Goal: Information Seeking & Learning: Learn about a topic

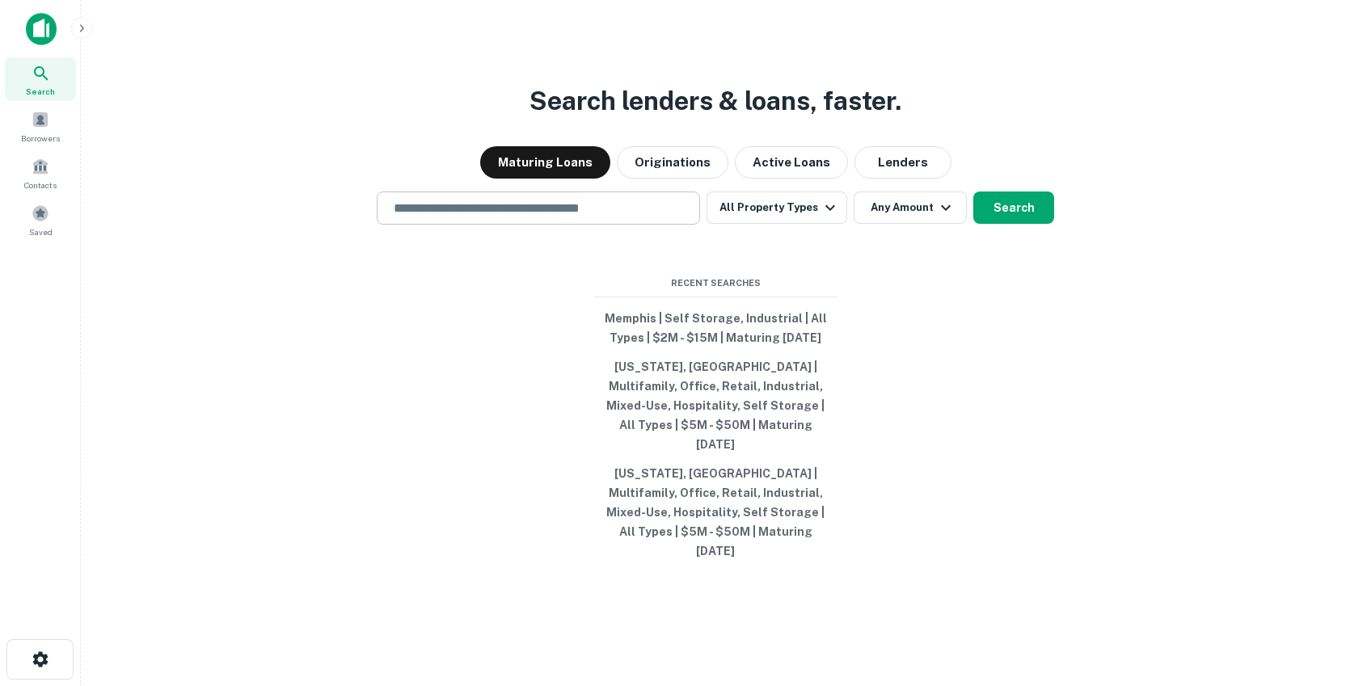
click at [562, 218] on input "text" at bounding box center [538, 208] width 309 height 19
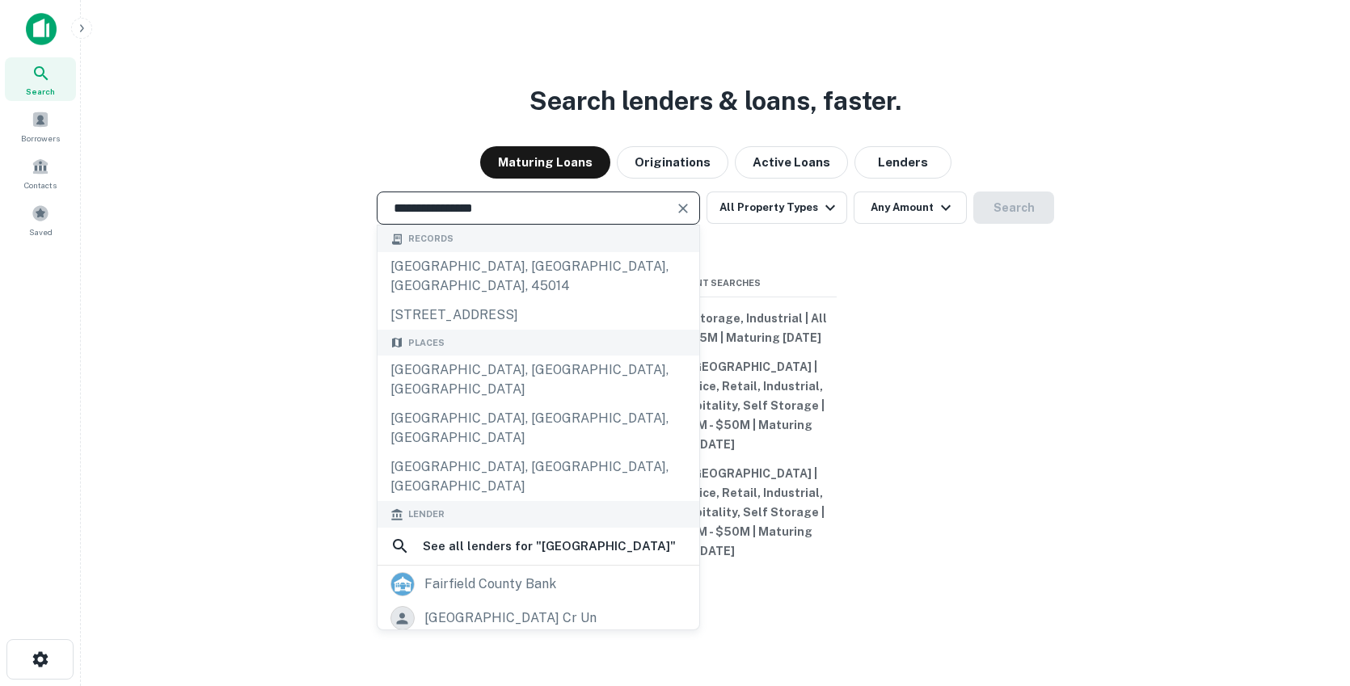
click at [537, 218] on input "**********" at bounding box center [526, 208] width 285 height 19
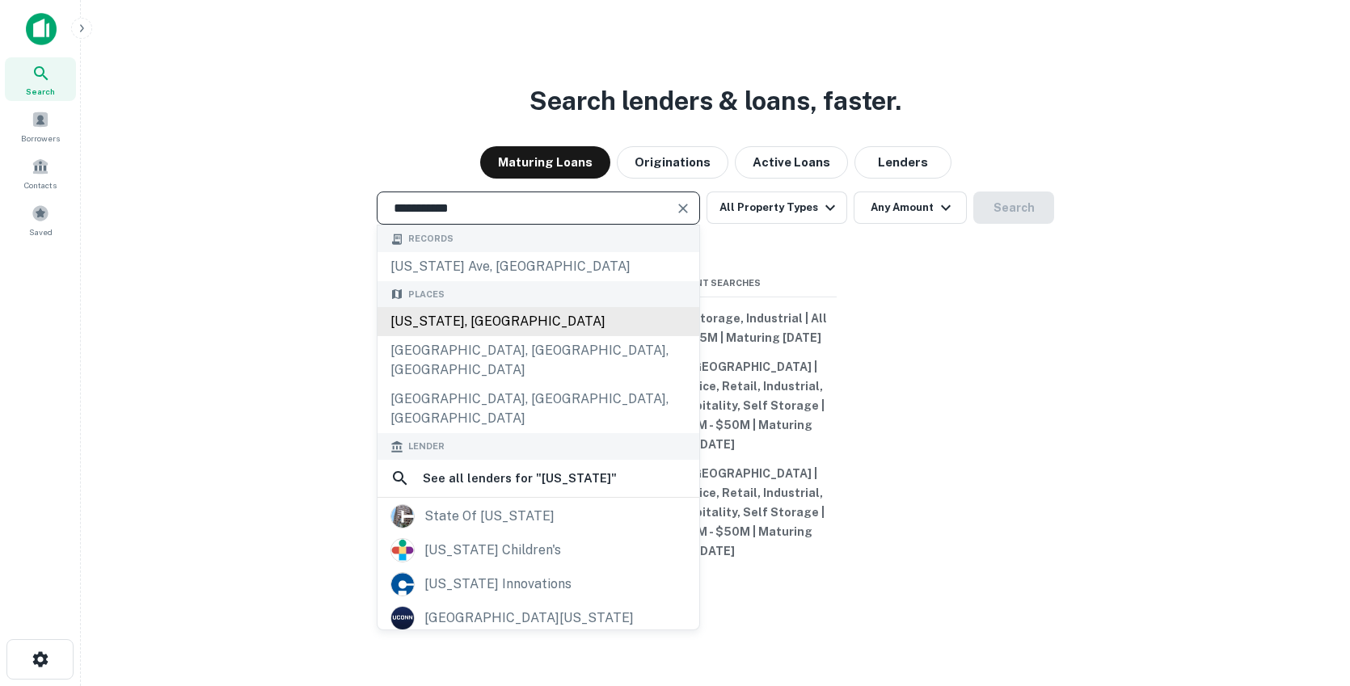
click at [463, 336] on div "[US_STATE], [GEOGRAPHIC_DATA]" at bounding box center [539, 321] width 322 height 29
type input "**********"
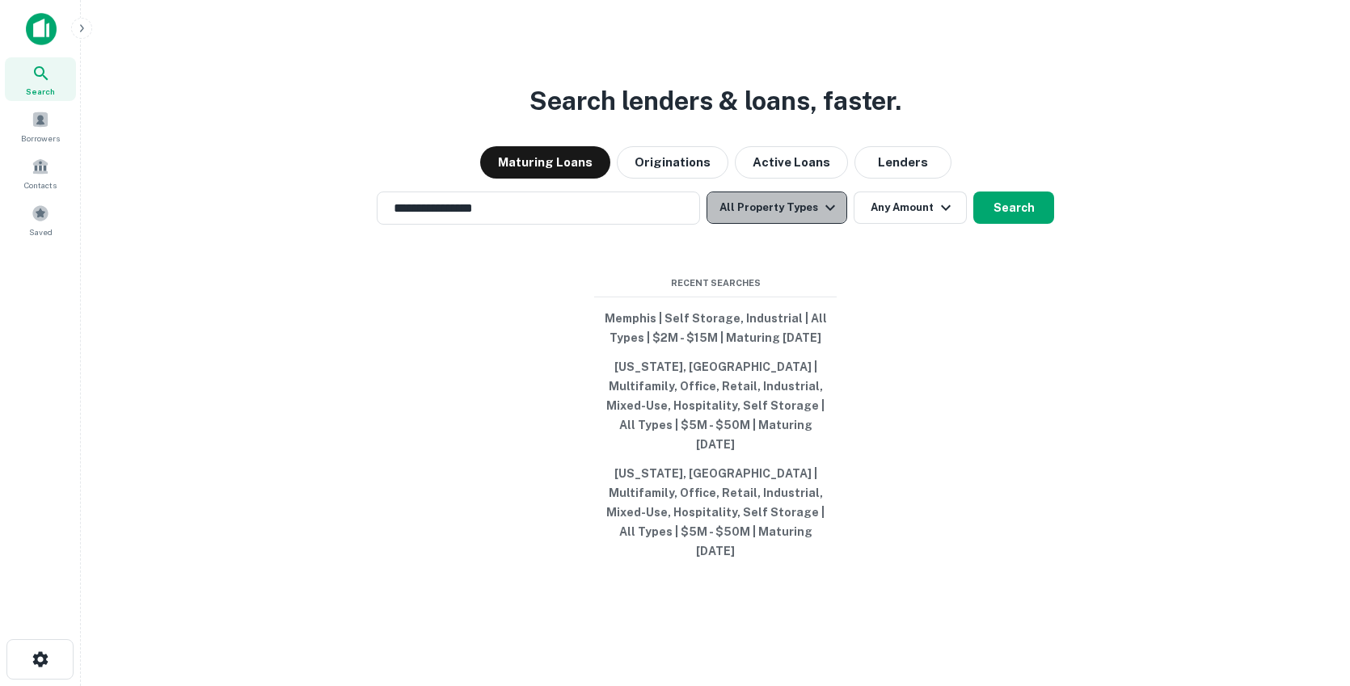
click at [805, 224] on button "All Property Types" at bounding box center [777, 208] width 141 height 32
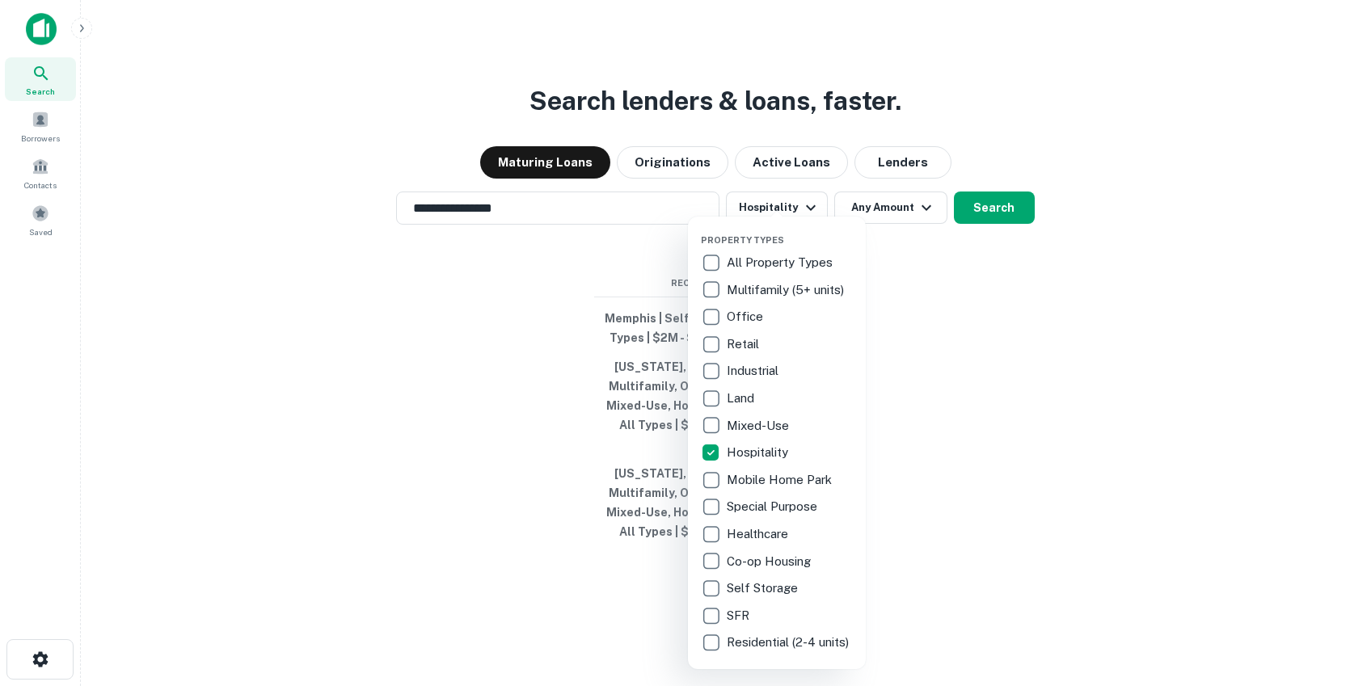
click at [941, 348] on div at bounding box center [675, 343] width 1350 height 686
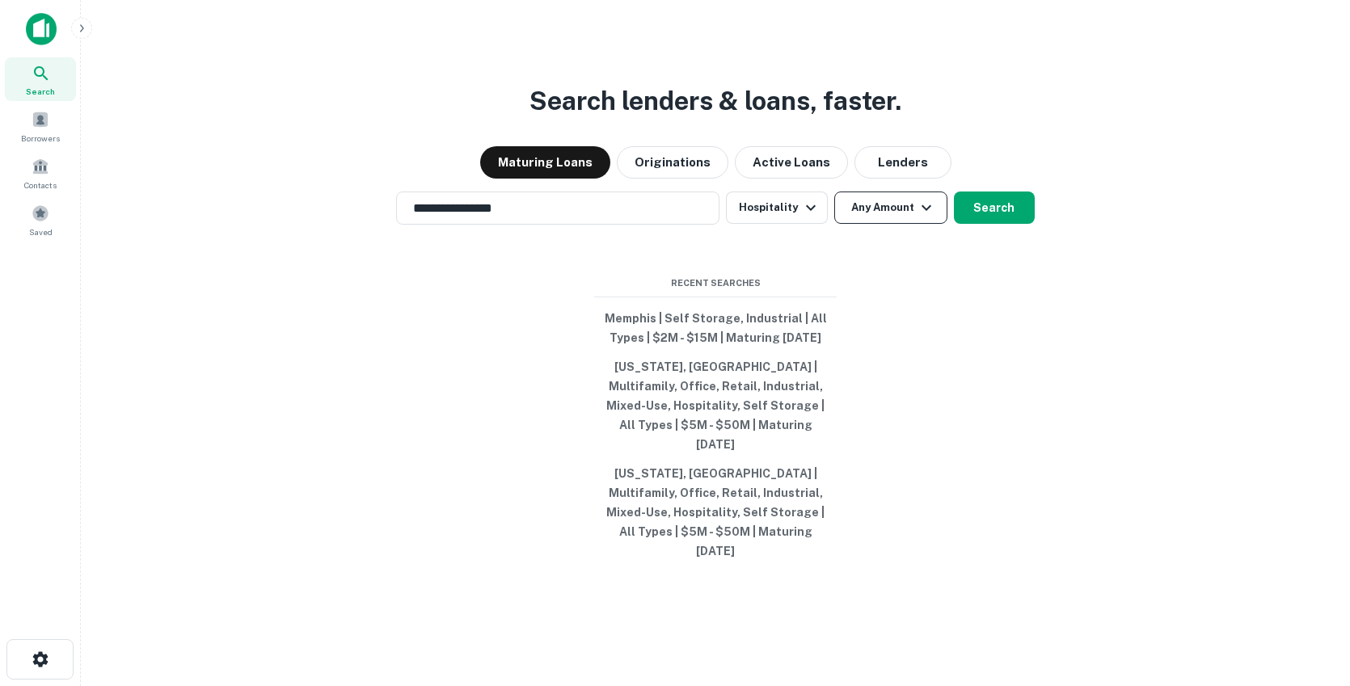
click at [919, 218] on icon "button" at bounding box center [926, 207] width 19 height 19
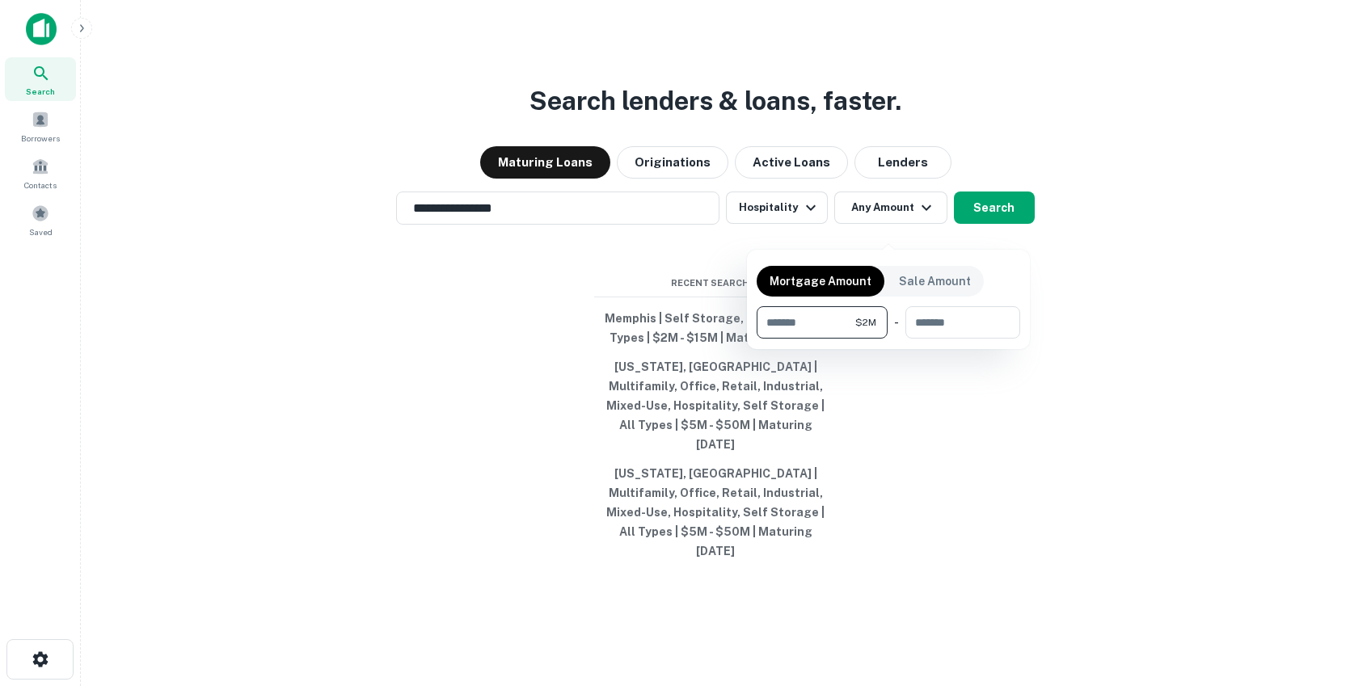
type input "*******"
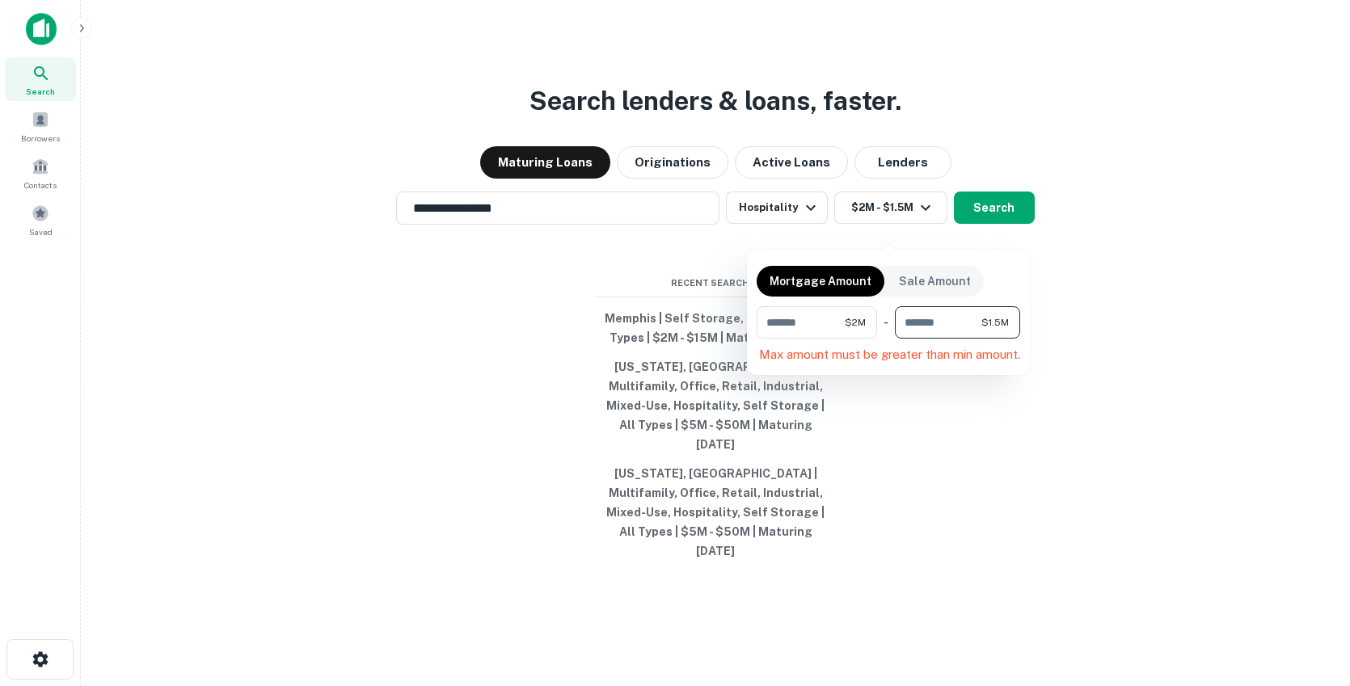
type input "*******"
click at [936, 451] on div at bounding box center [675, 343] width 1350 height 686
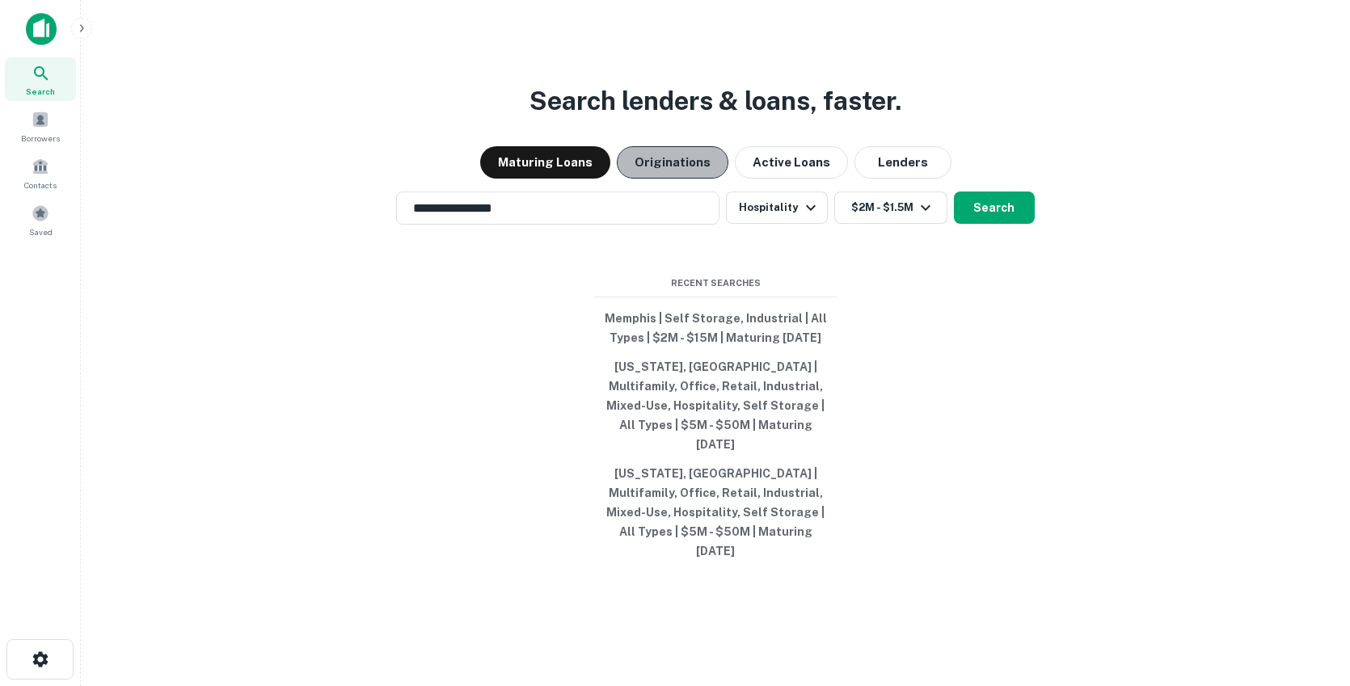
click at [692, 179] on button "Originations" at bounding box center [673, 162] width 112 height 32
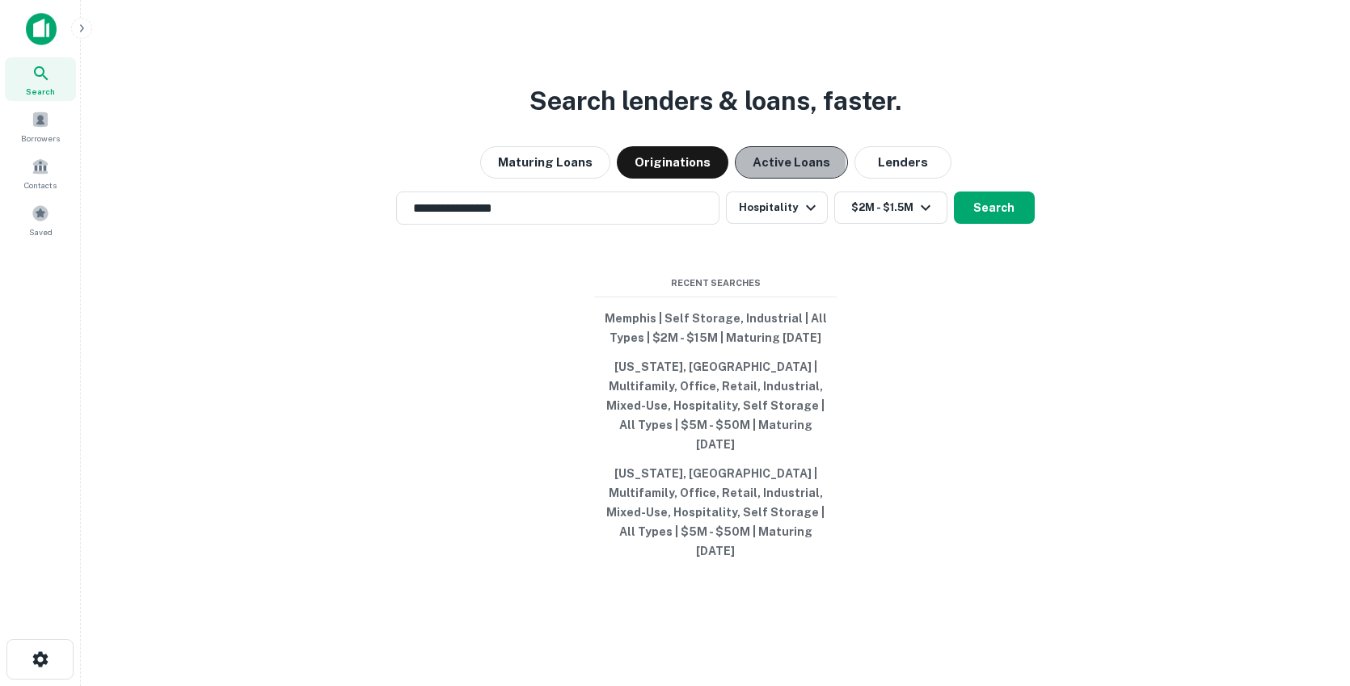
click at [766, 179] on button "Active Loans" at bounding box center [791, 162] width 113 height 32
click at [1007, 223] on button "Search" at bounding box center [994, 208] width 81 height 32
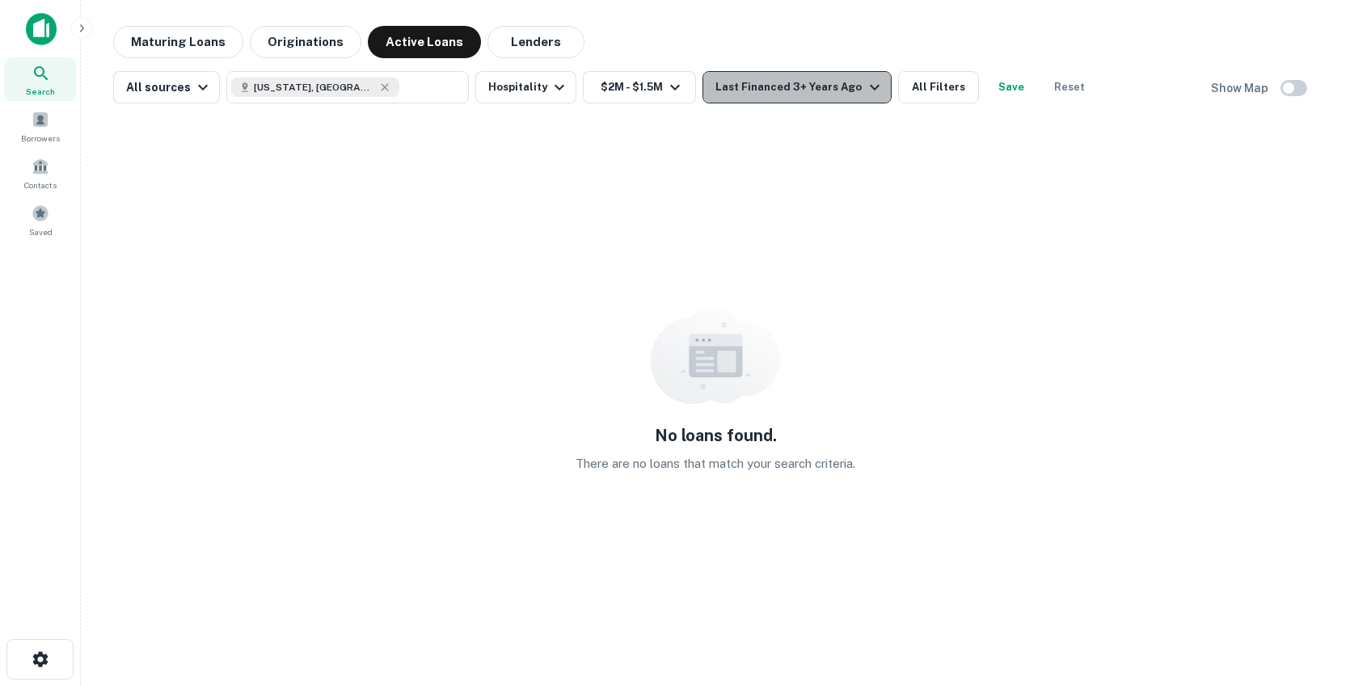
click at [804, 91] on div "Last Financed 3+ Years Ago" at bounding box center [800, 87] width 168 height 19
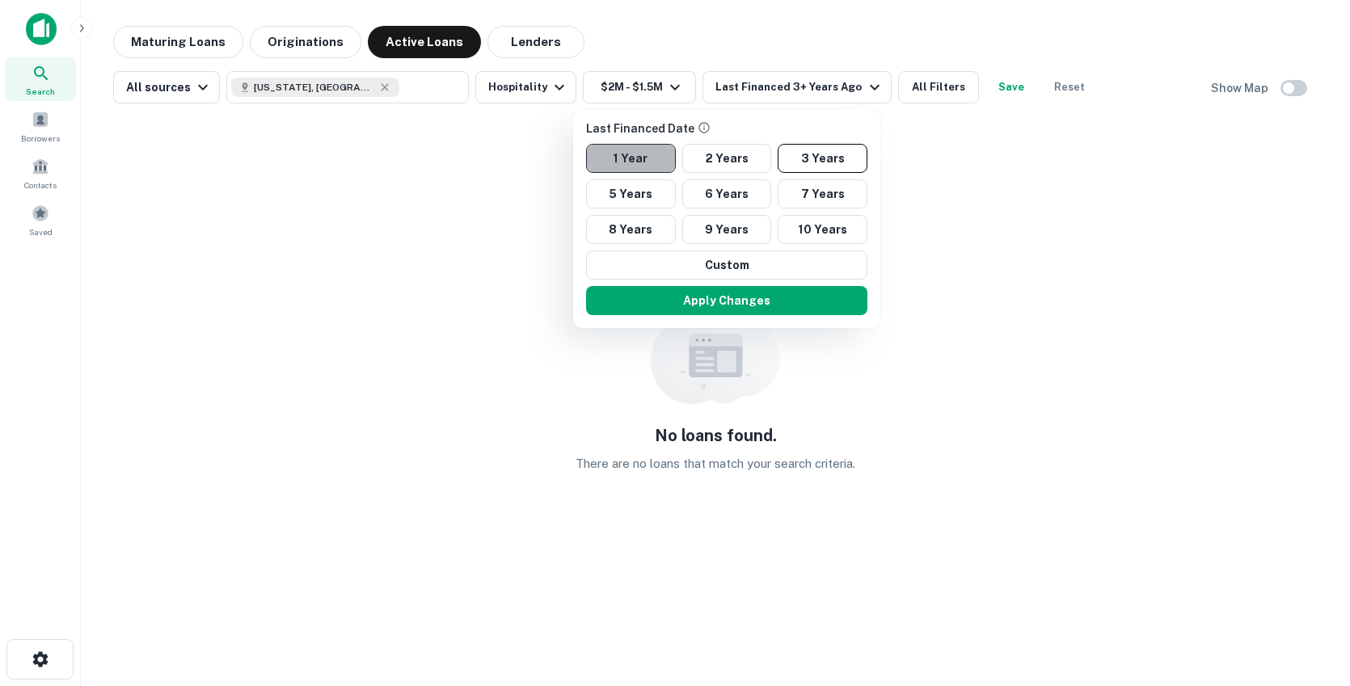
click at [640, 158] on button "1 Year" at bounding box center [631, 158] width 90 height 29
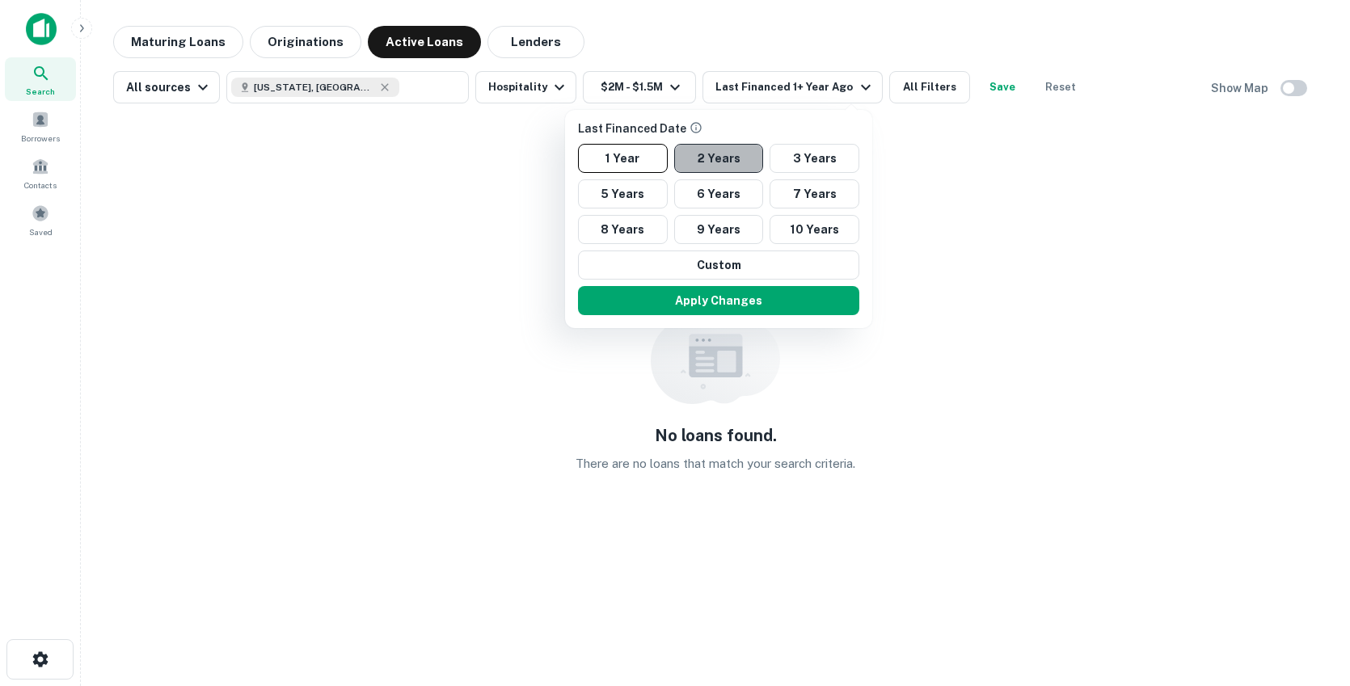
click at [715, 163] on button "2 Years" at bounding box center [719, 158] width 90 height 29
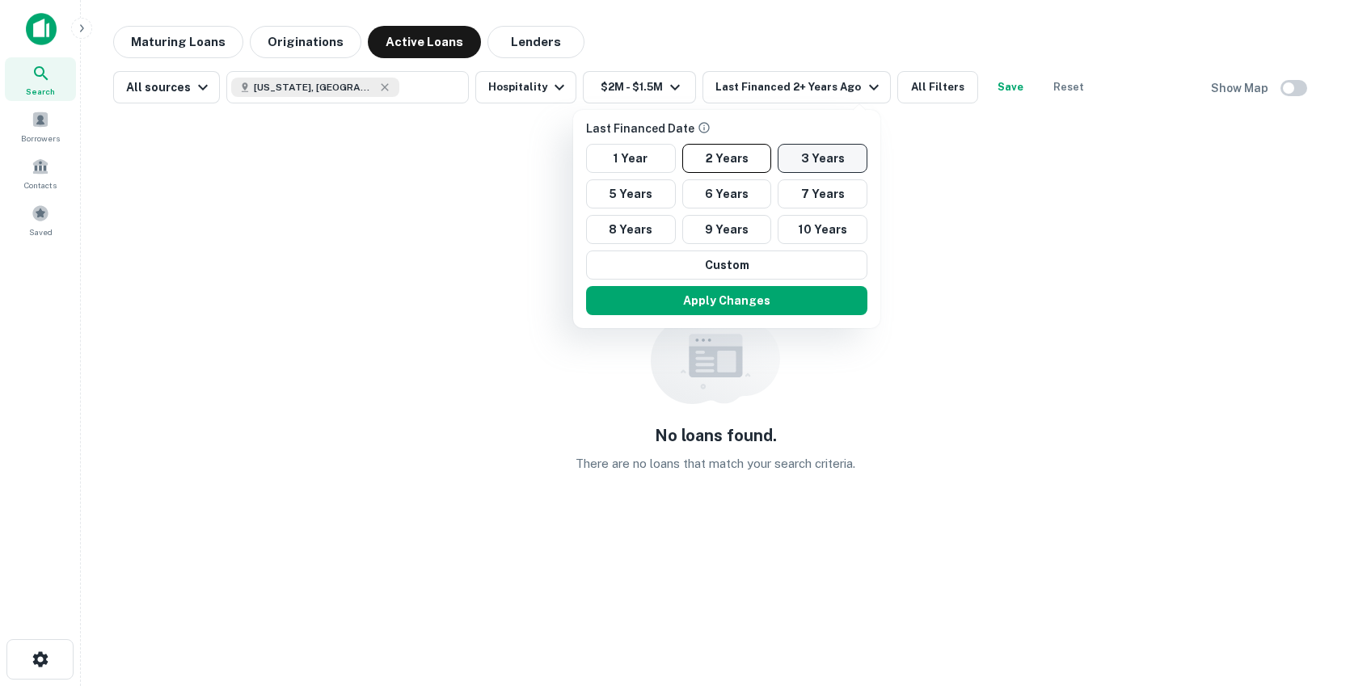
click at [826, 160] on button "3 Years" at bounding box center [823, 158] width 90 height 29
click at [391, 188] on div at bounding box center [675, 343] width 1350 height 686
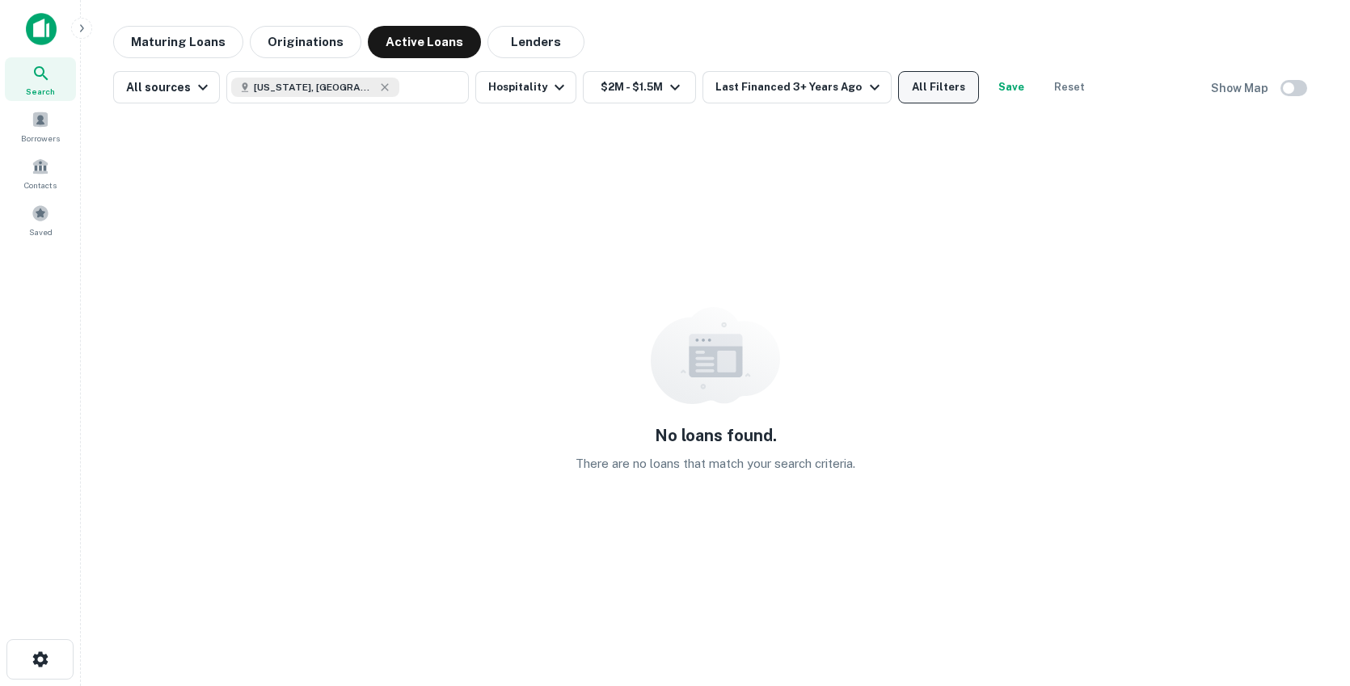
click at [931, 86] on button "All Filters" at bounding box center [938, 87] width 81 height 32
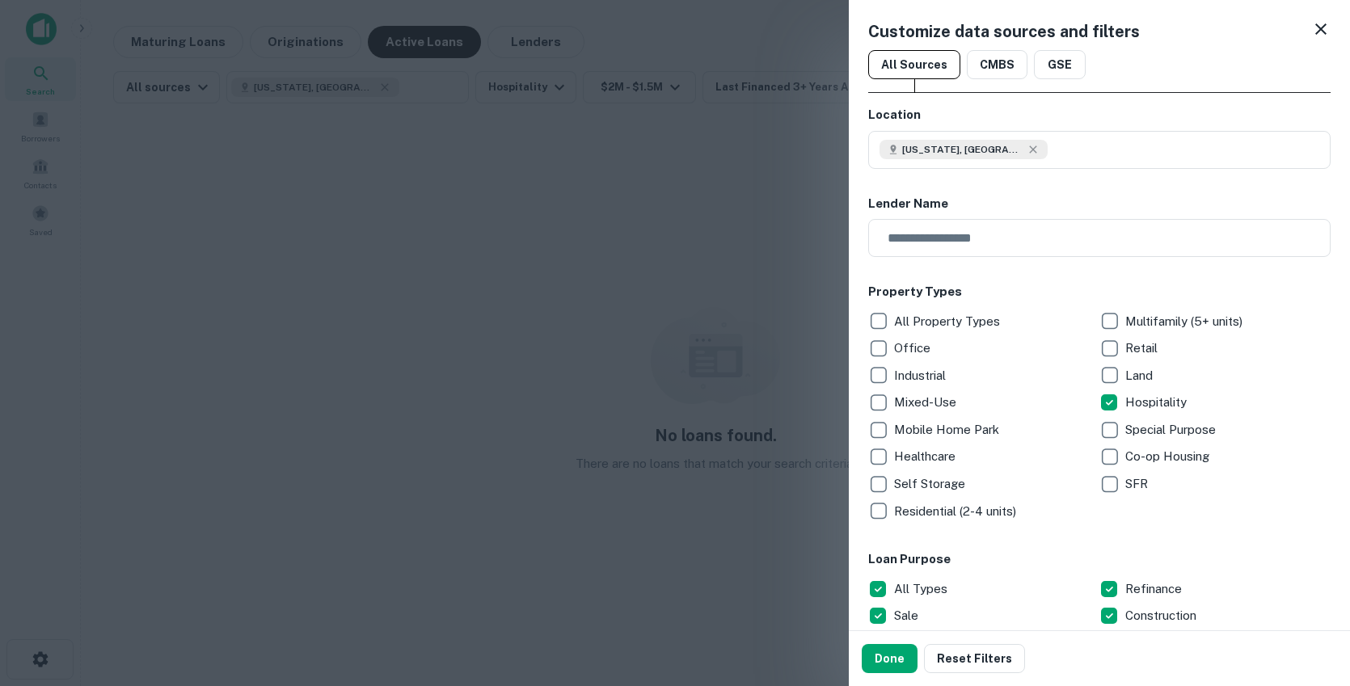
click at [882, 672] on button "Done" at bounding box center [890, 658] width 56 height 29
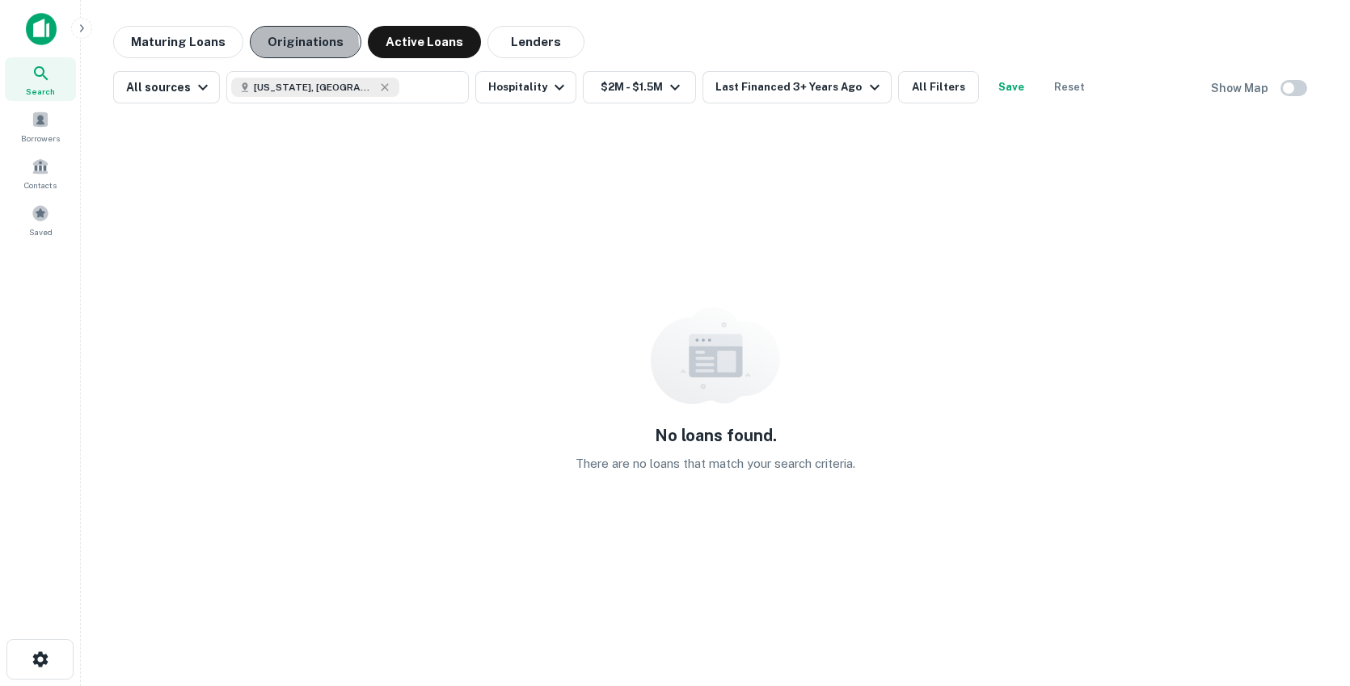
click at [276, 46] on button "Originations" at bounding box center [306, 42] width 112 height 32
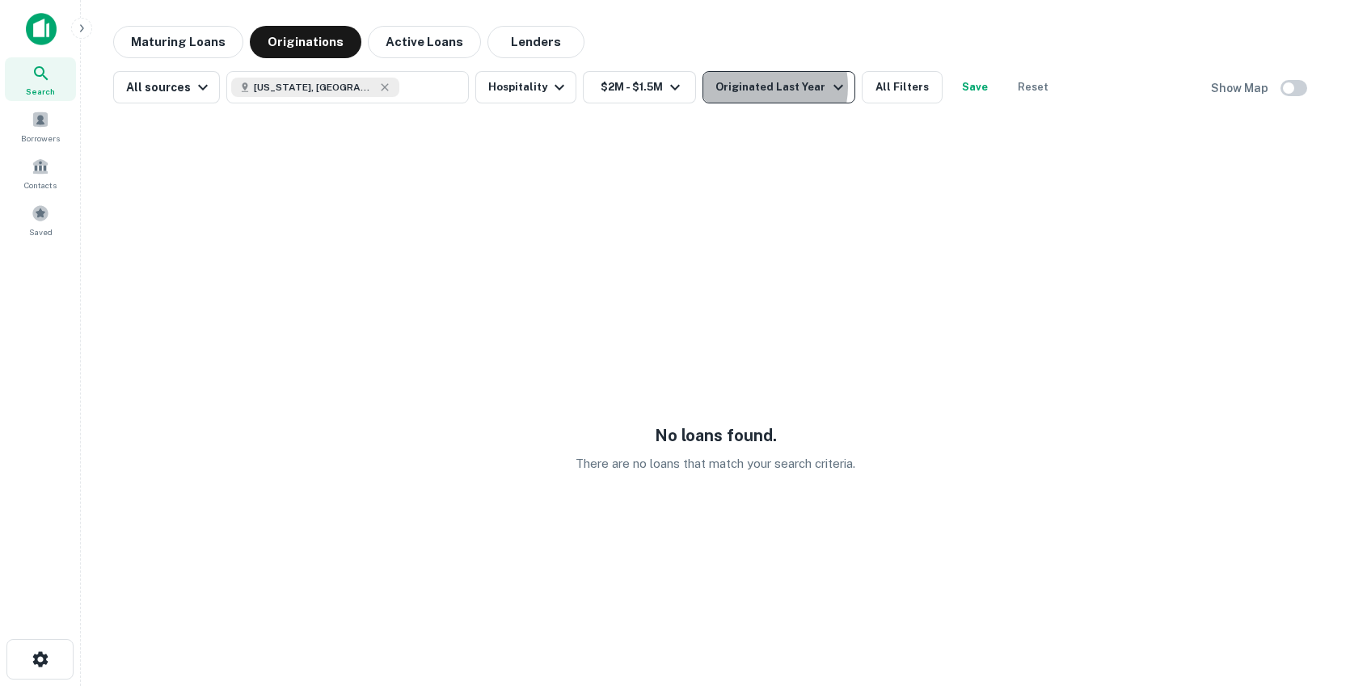
click at [748, 87] on div "Originated Last Year" at bounding box center [782, 87] width 132 height 19
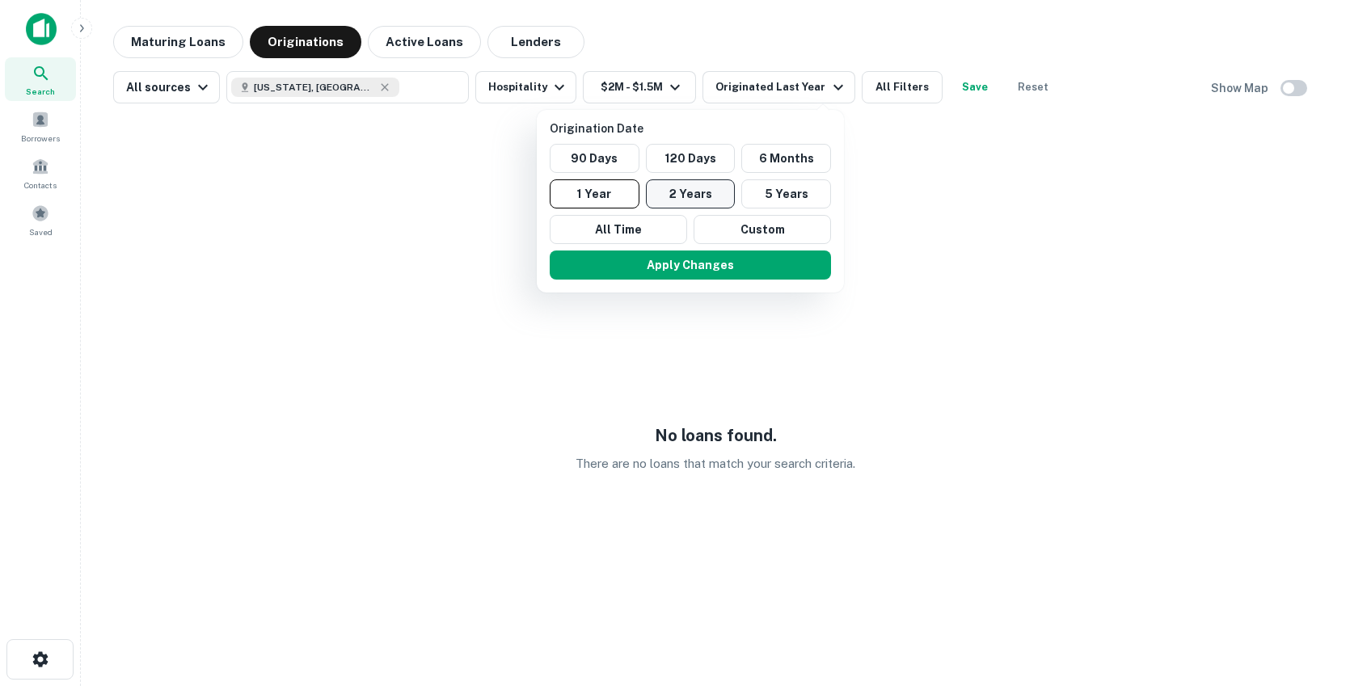
click at [686, 194] on button "2 Years" at bounding box center [691, 194] width 90 height 29
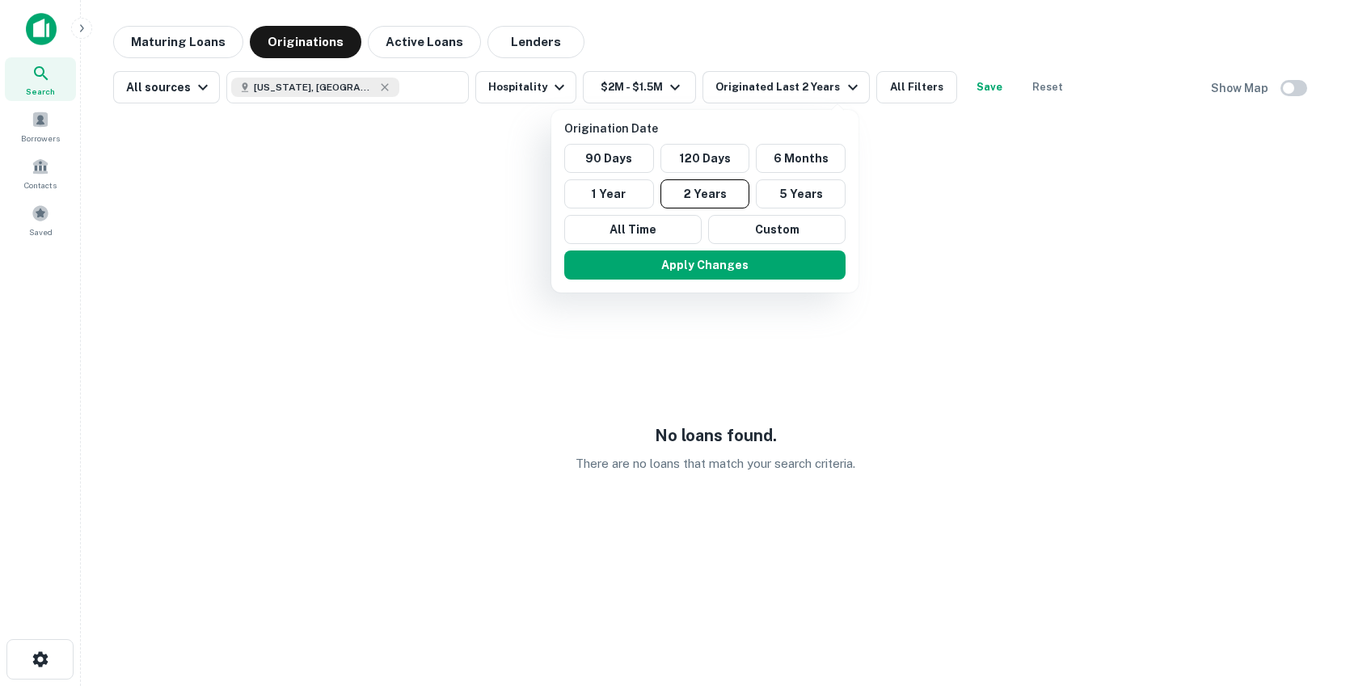
click at [677, 266] on button "Apply Changes" at bounding box center [704, 265] width 281 height 29
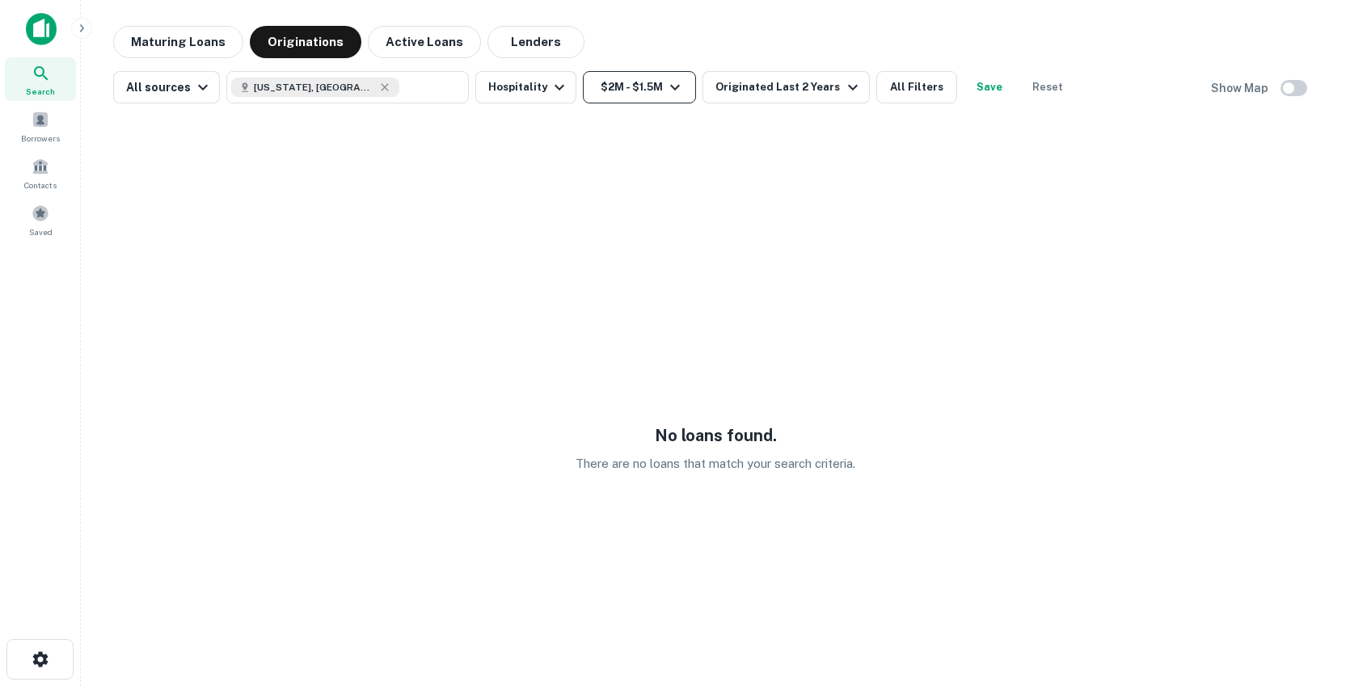
click at [631, 87] on button "$2M - $1.5M" at bounding box center [639, 87] width 113 height 32
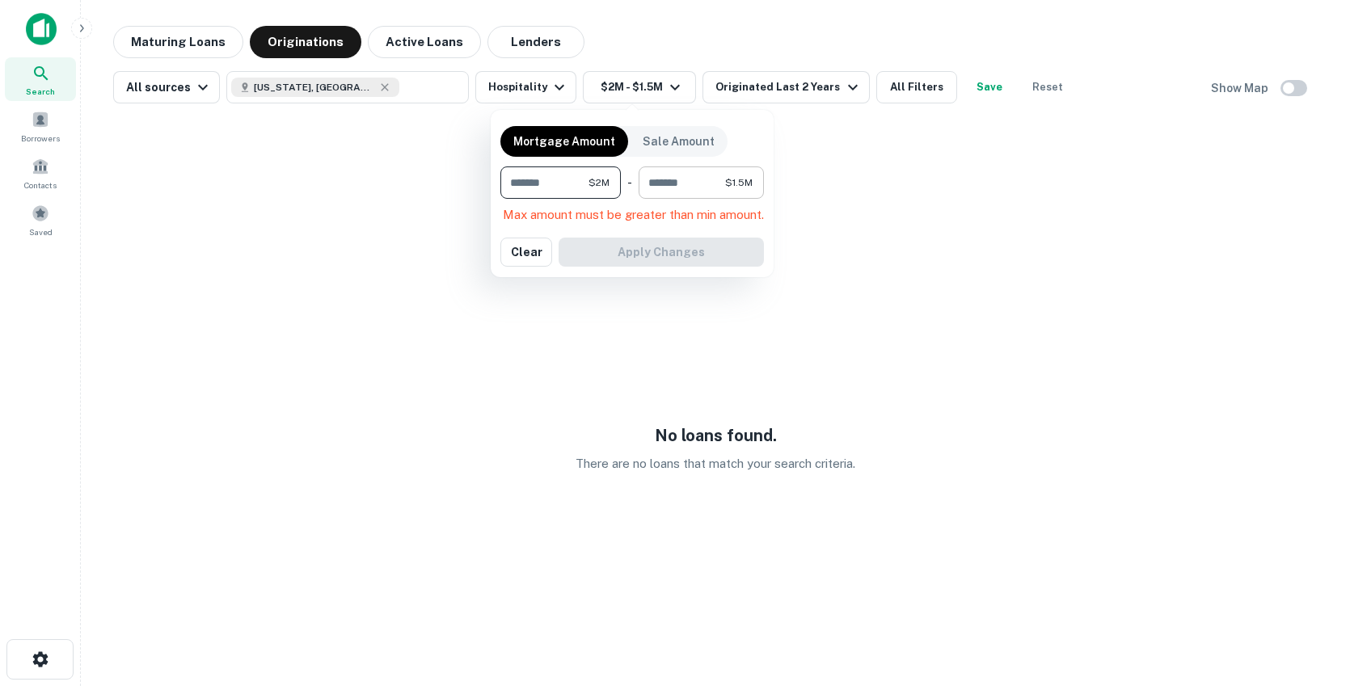
click at [693, 190] on input "*******" at bounding box center [682, 183] width 87 height 32
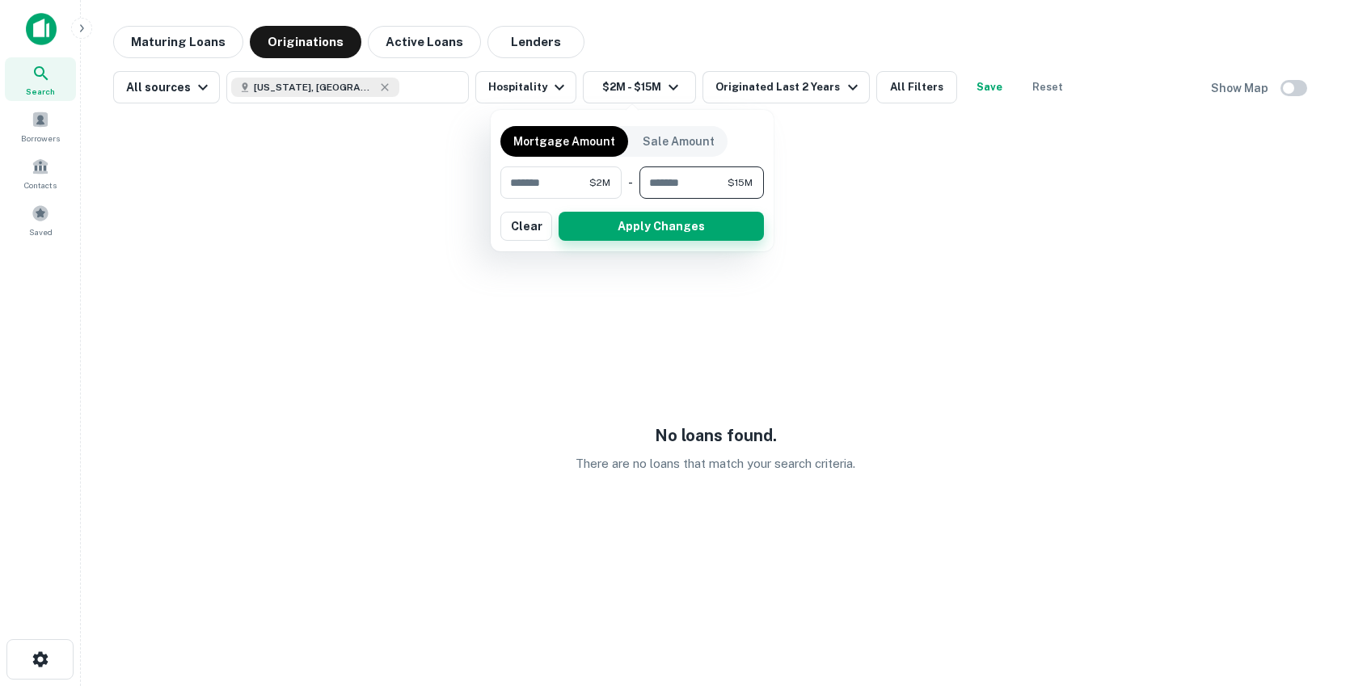
type input "********"
click at [653, 223] on button "Apply Changes" at bounding box center [661, 226] width 205 height 29
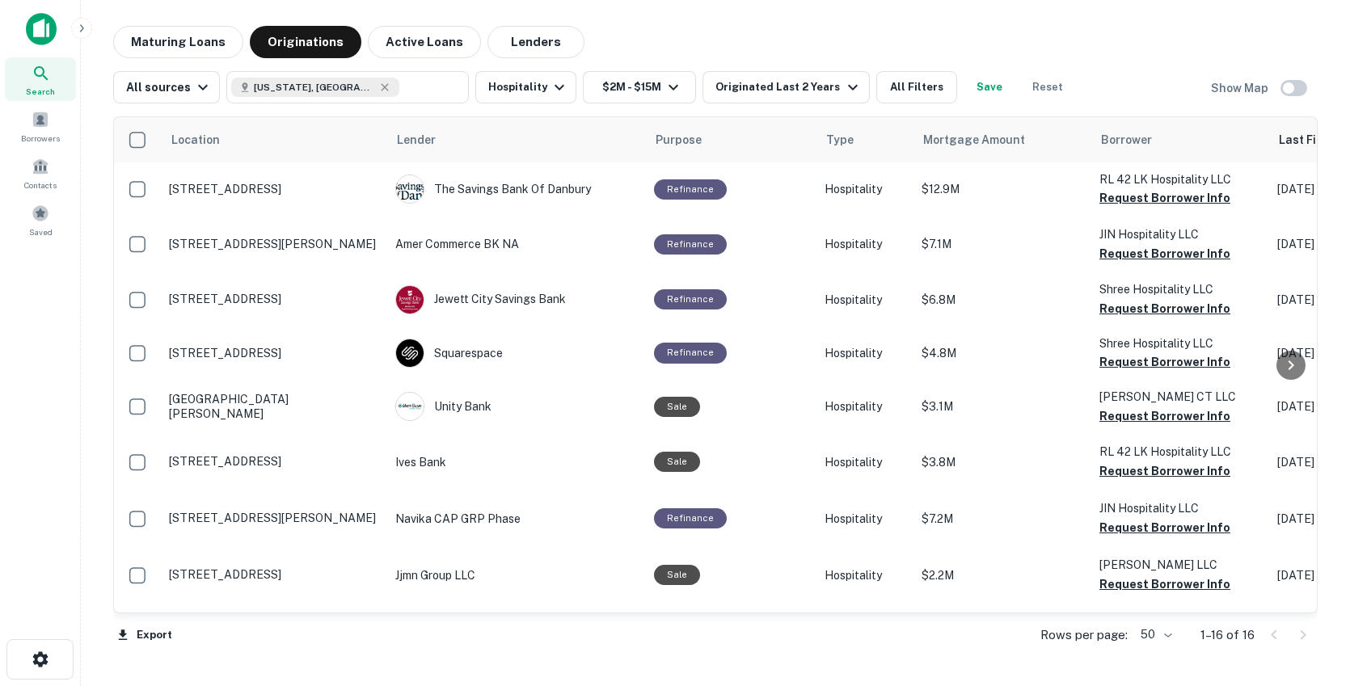
click at [398, 108] on div "Location Lender Purpose Type Mortgage Amount Borrower Last Financed Date sorted…" at bounding box center [715, 383] width 1205 height 560
click at [540, 113] on div "Location Lender Purpose Type Mortgage Amount Borrower Last Financed Date sorted…" at bounding box center [715, 383] width 1205 height 560
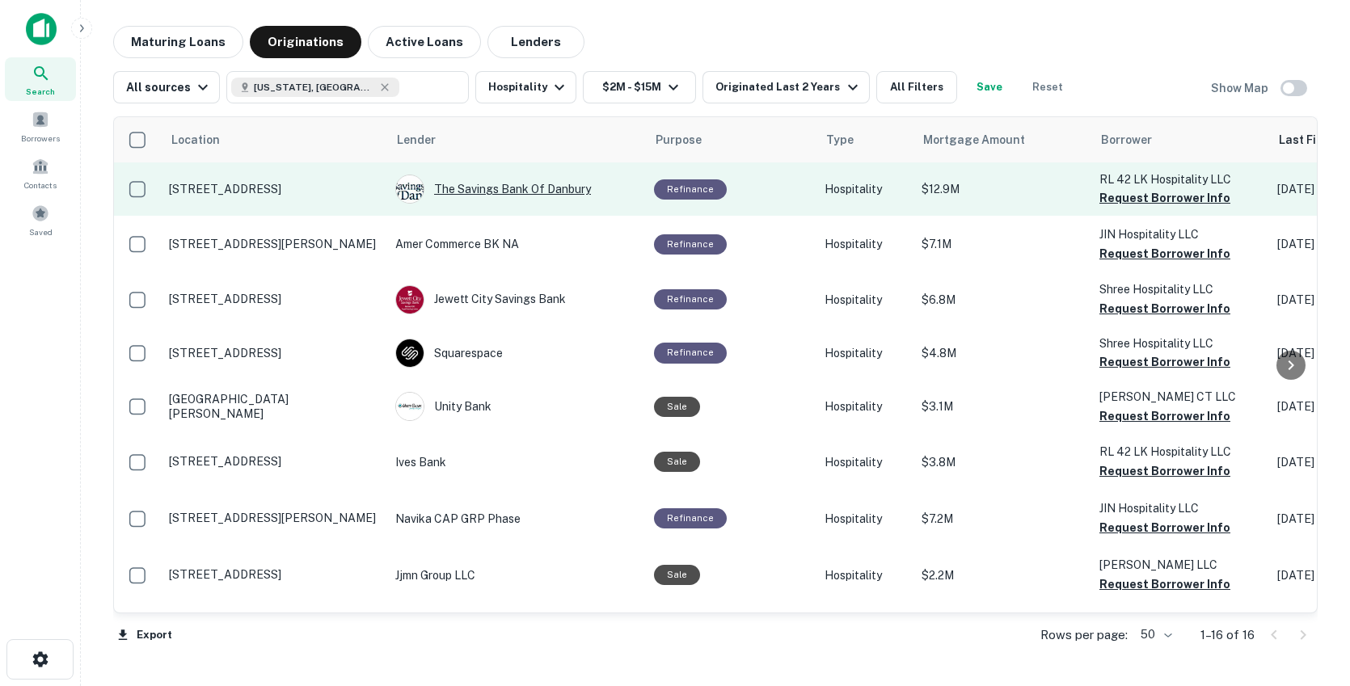
click at [609, 198] on div "The Savings Bank Of Danbury" at bounding box center [516, 189] width 243 height 29
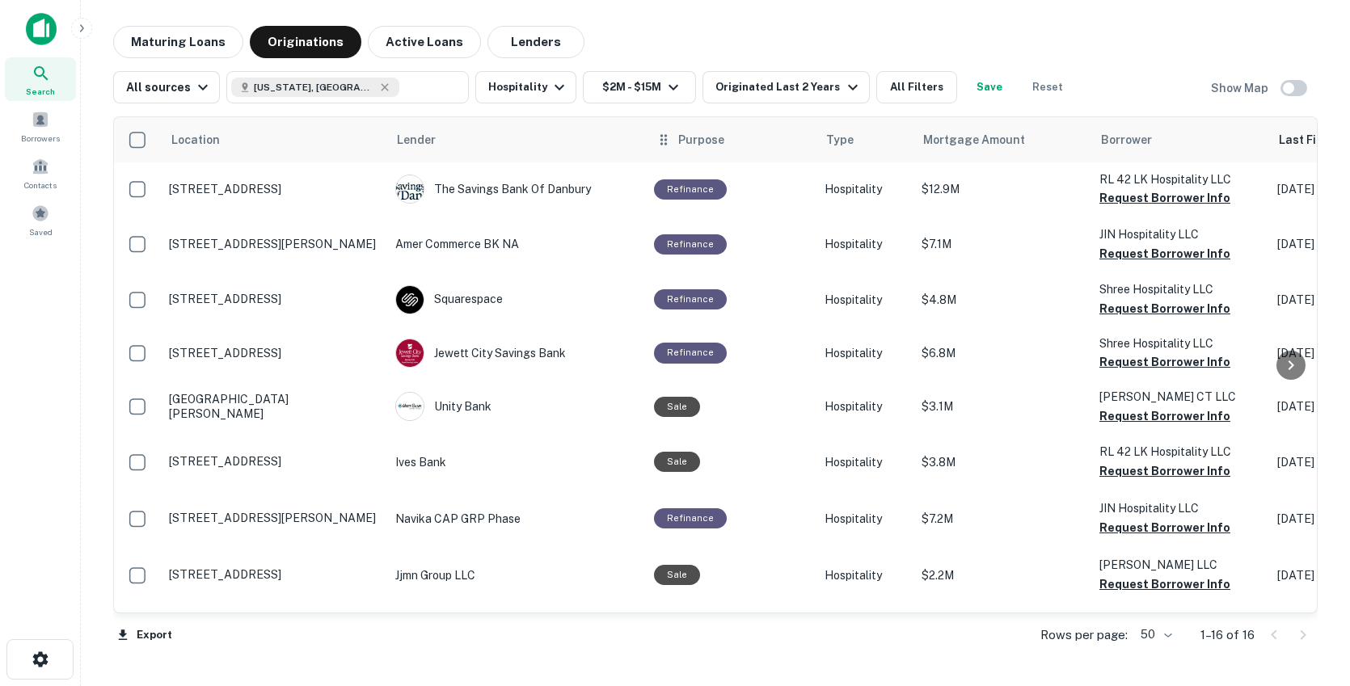
click at [771, 136] on div "Purpose" at bounding box center [731, 139] width 151 height 19
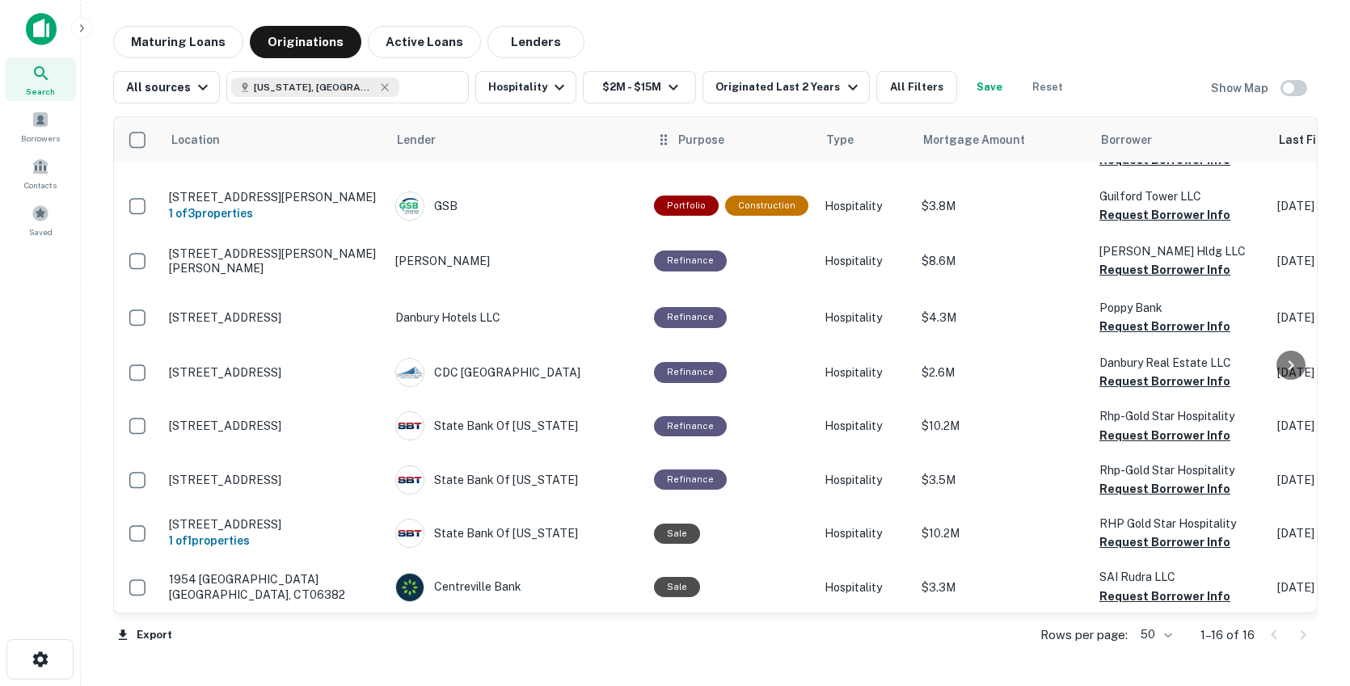
scroll to position [426, 0]
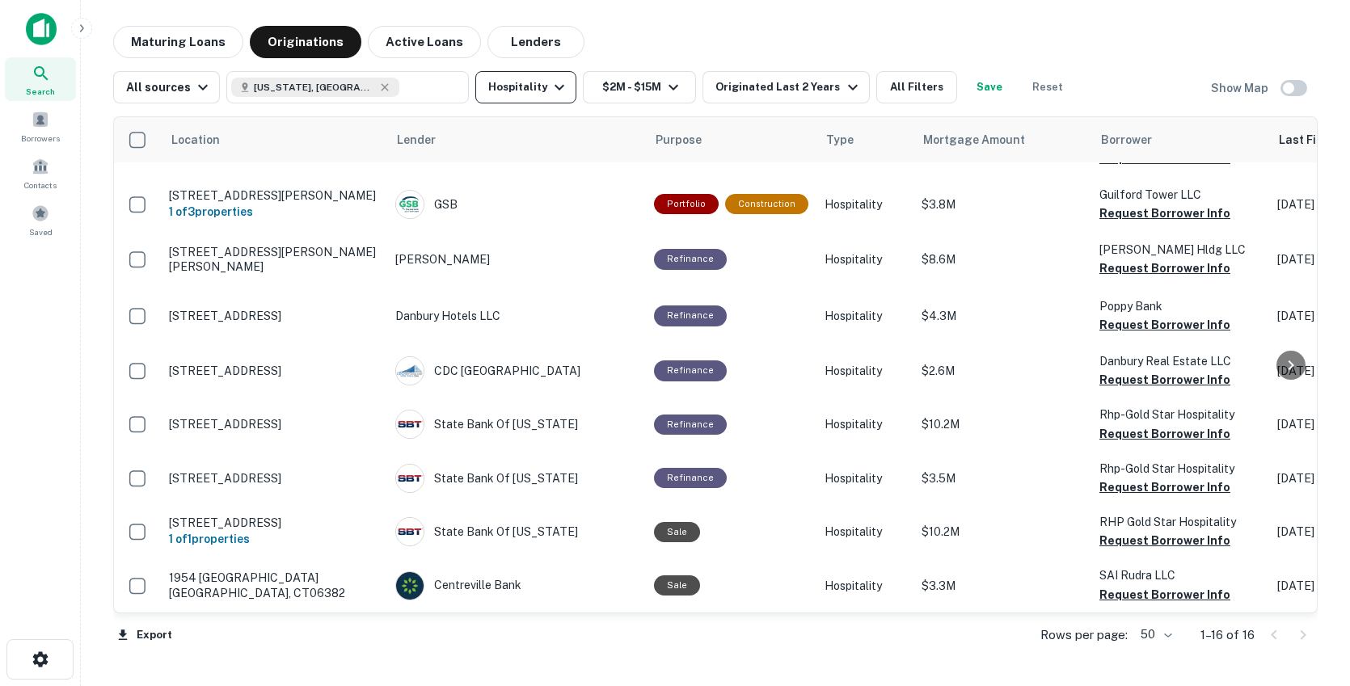
click at [510, 79] on button "Hospitality" at bounding box center [525, 87] width 101 height 32
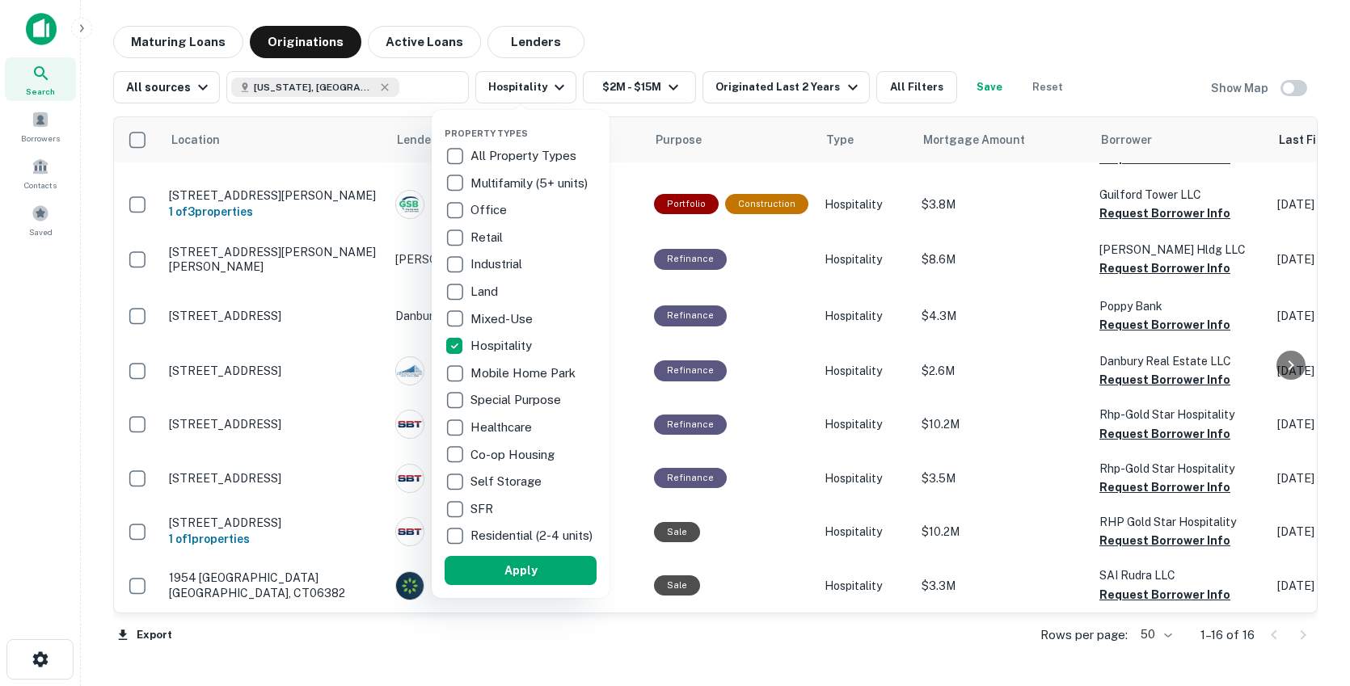
click at [654, 25] on div at bounding box center [675, 343] width 1350 height 686
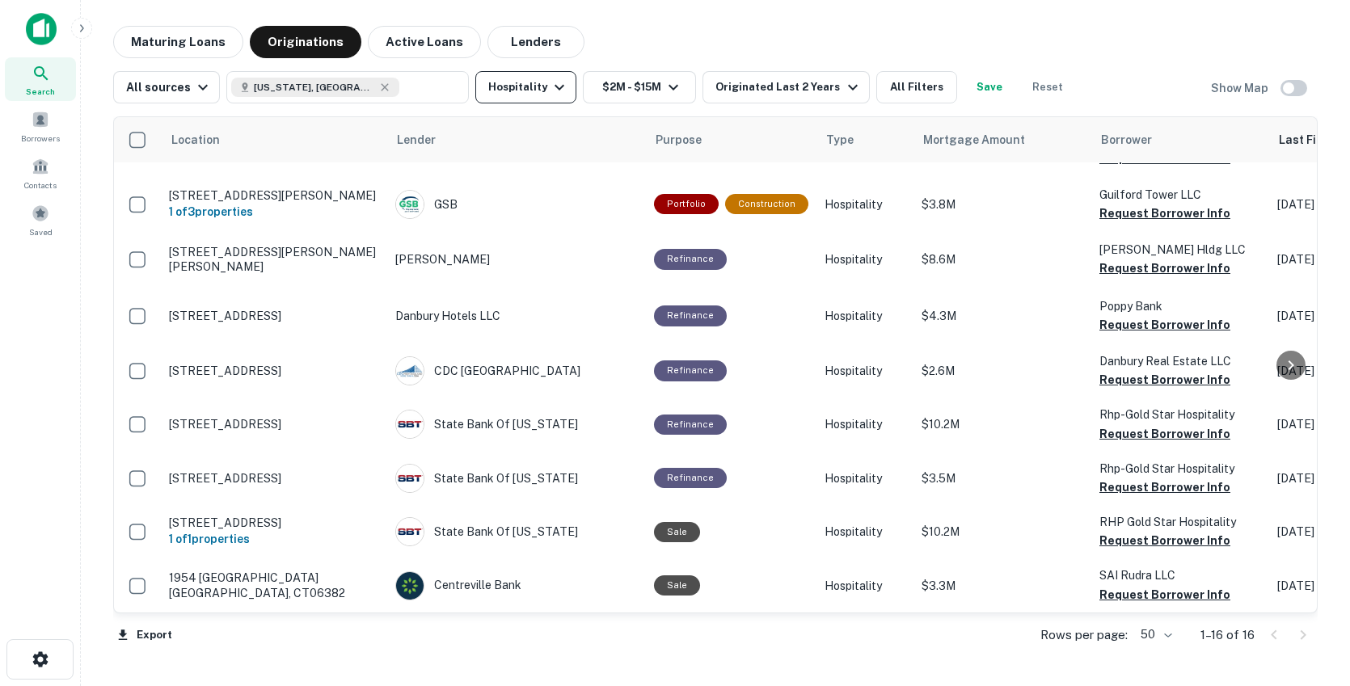
click at [552, 93] on icon "button" at bounding box center [559, 87] width 19 height 19
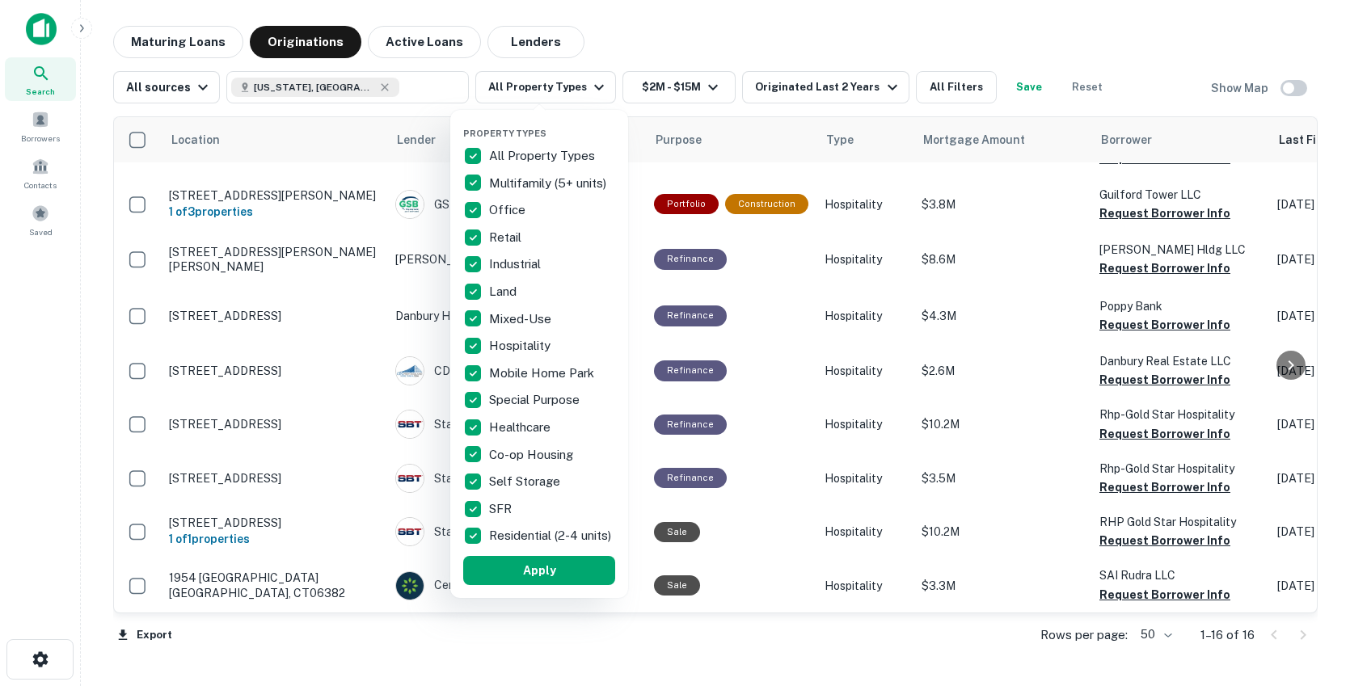
click at [704, 43] on div at bounding box center [675, 343] width 1350 height 686
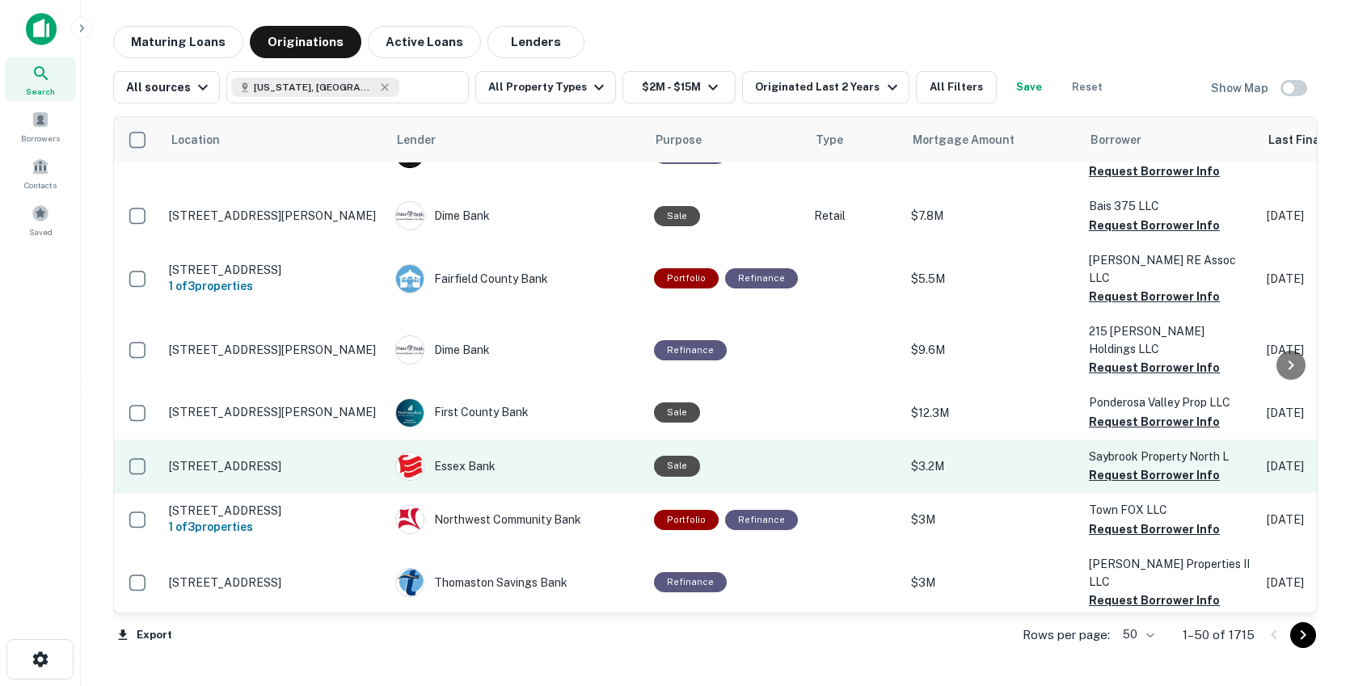
click at [855, 440] on td at bounding box center [854, 466] width 97 height 53
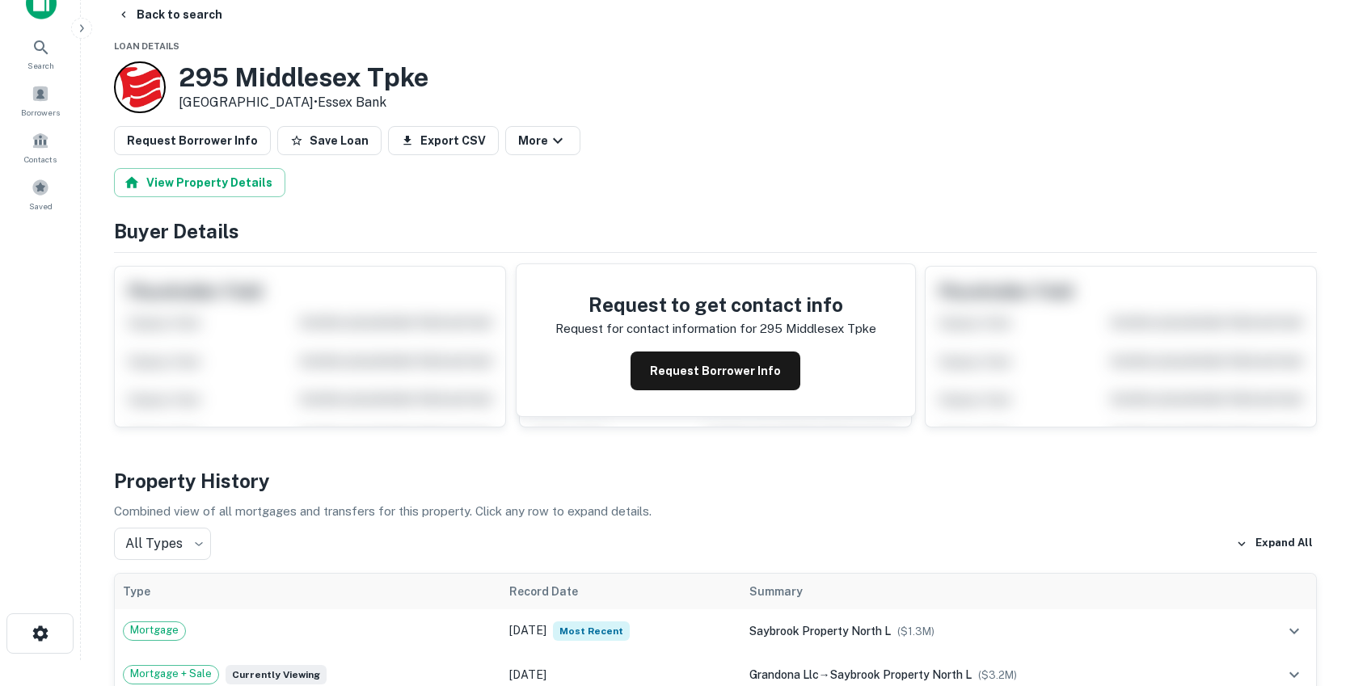
scroll to position [58, 0]
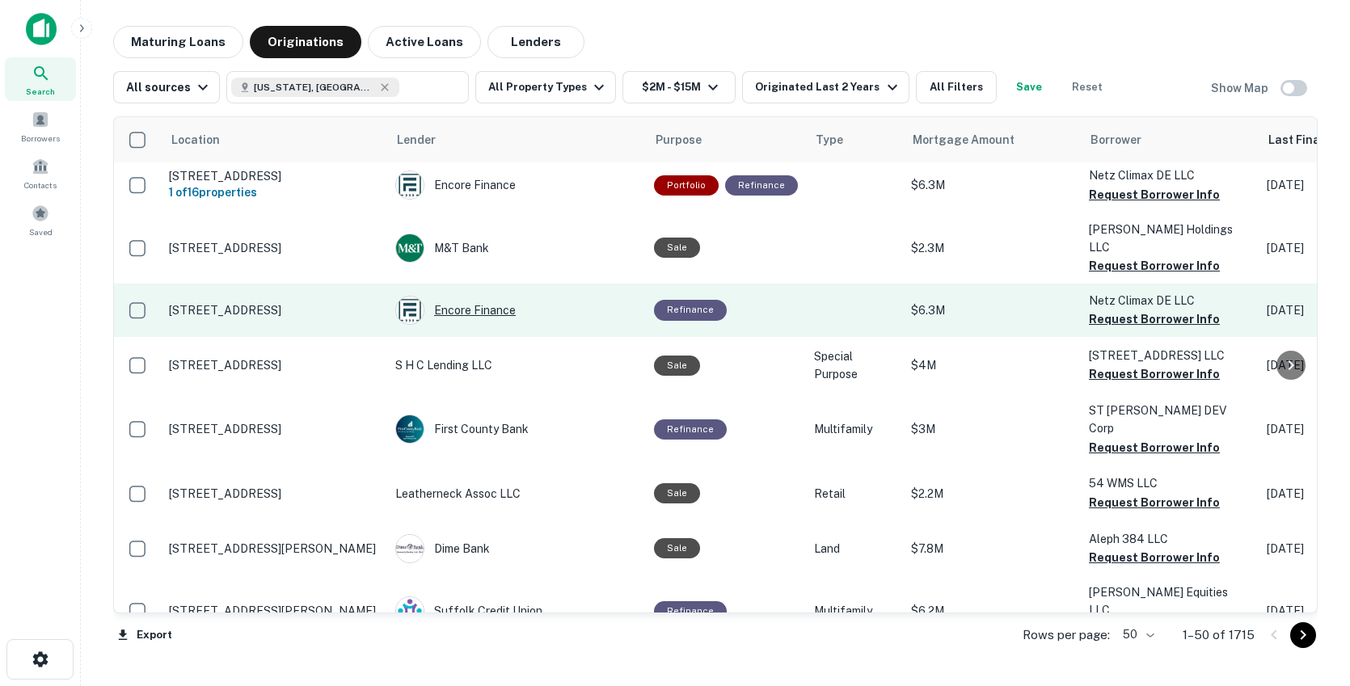
scroll to position [2267, 0]
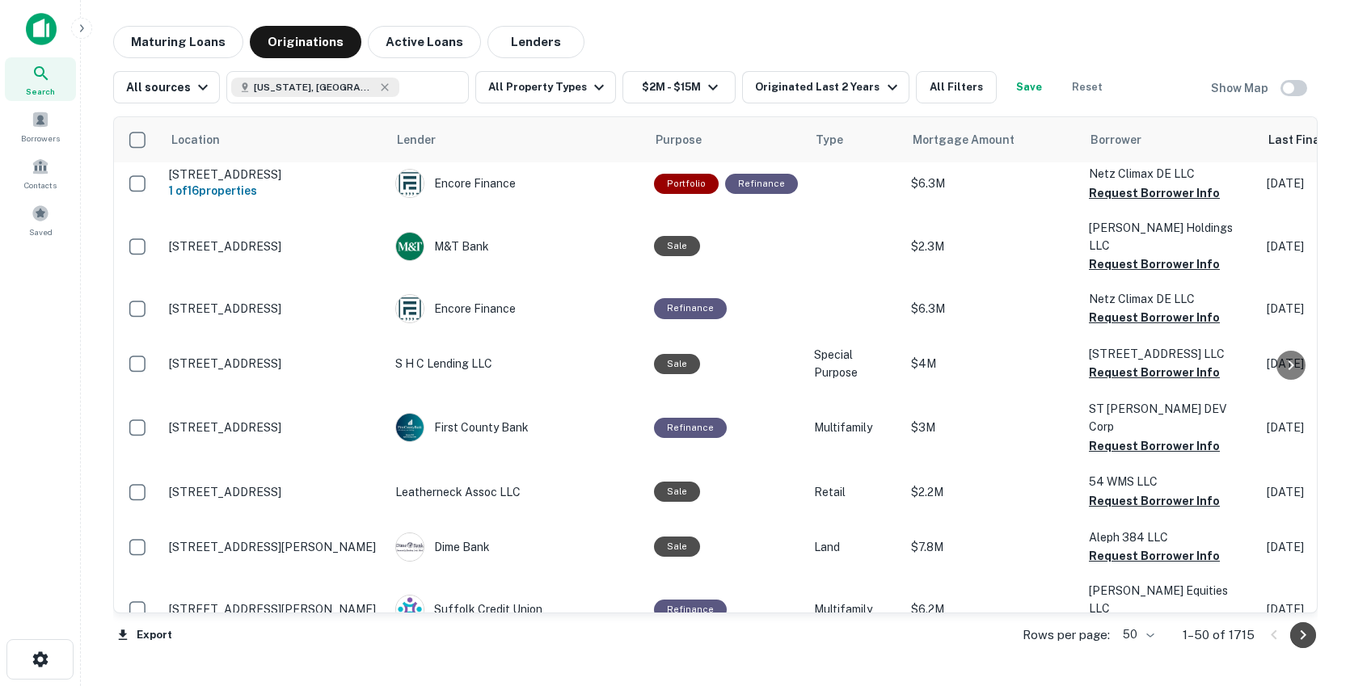
click at [1301, 637] on icon "Go to next page" at bounding box center [1304, 636] width 6 height 10
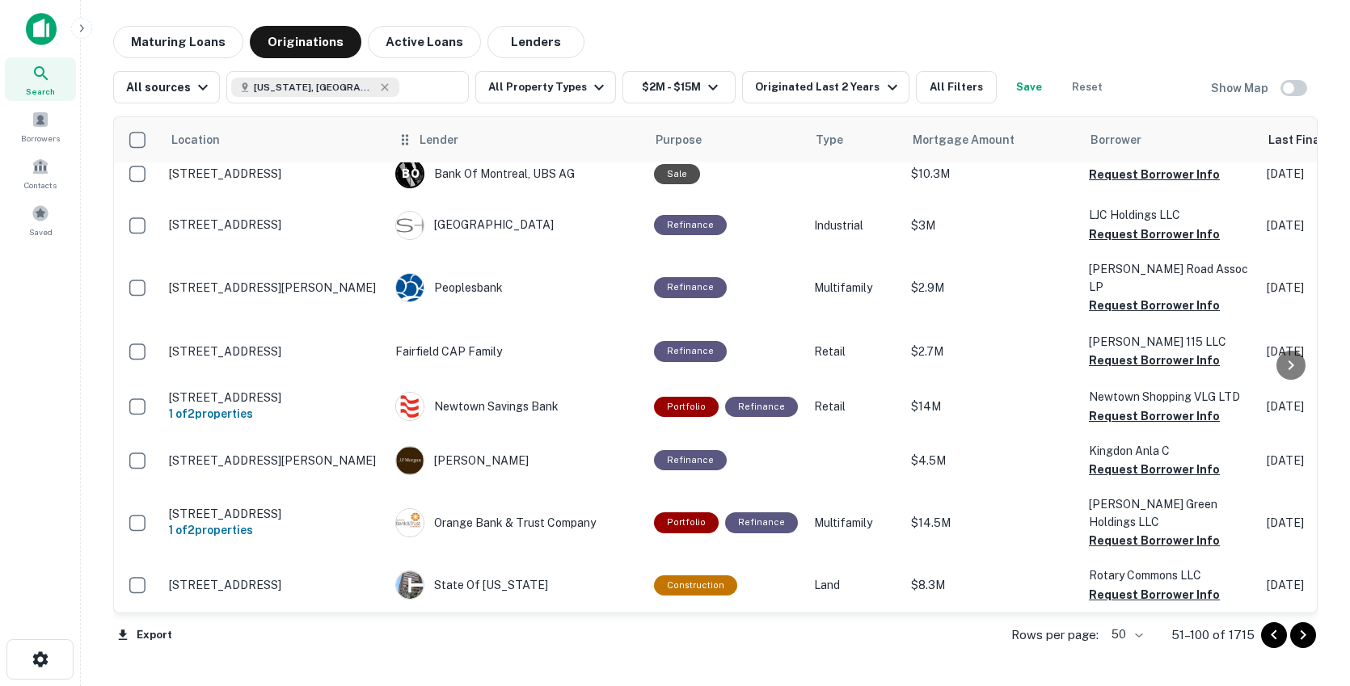
click at [513, 133] on div "Lender" at bounding box center [516, 139] width 239 height 19
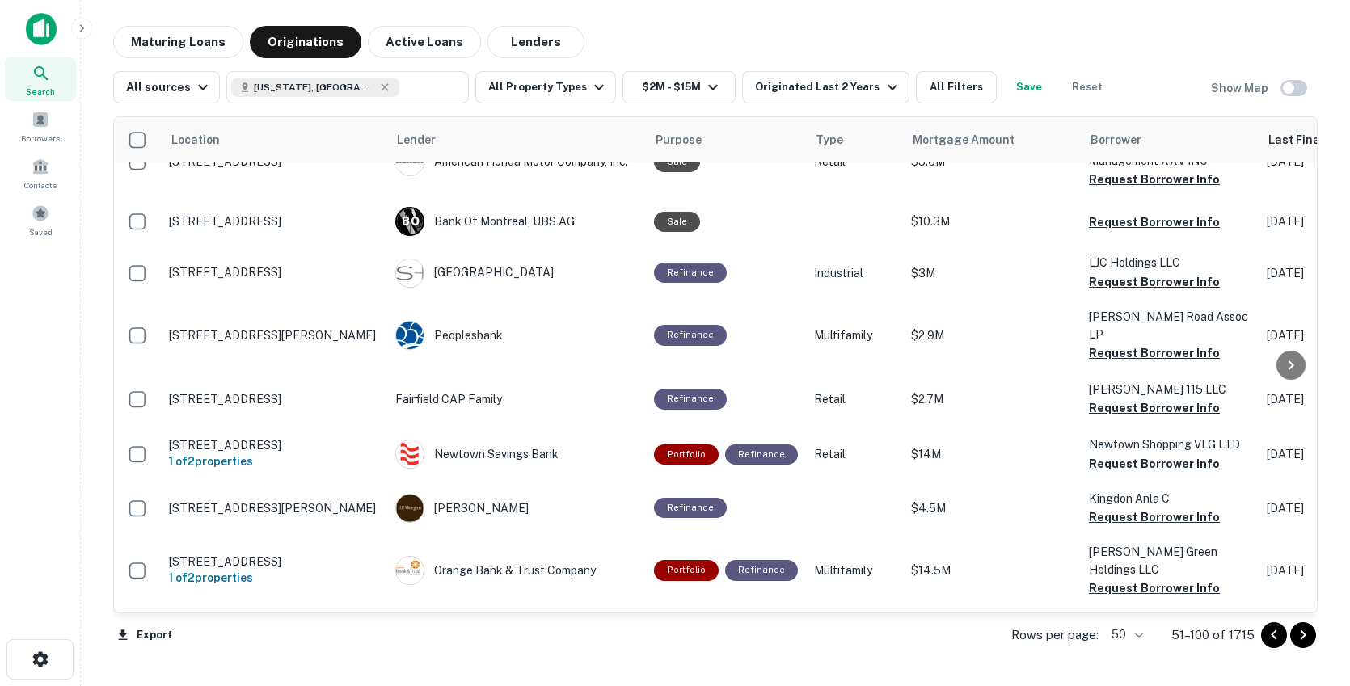
scroll to position [2268, 0]
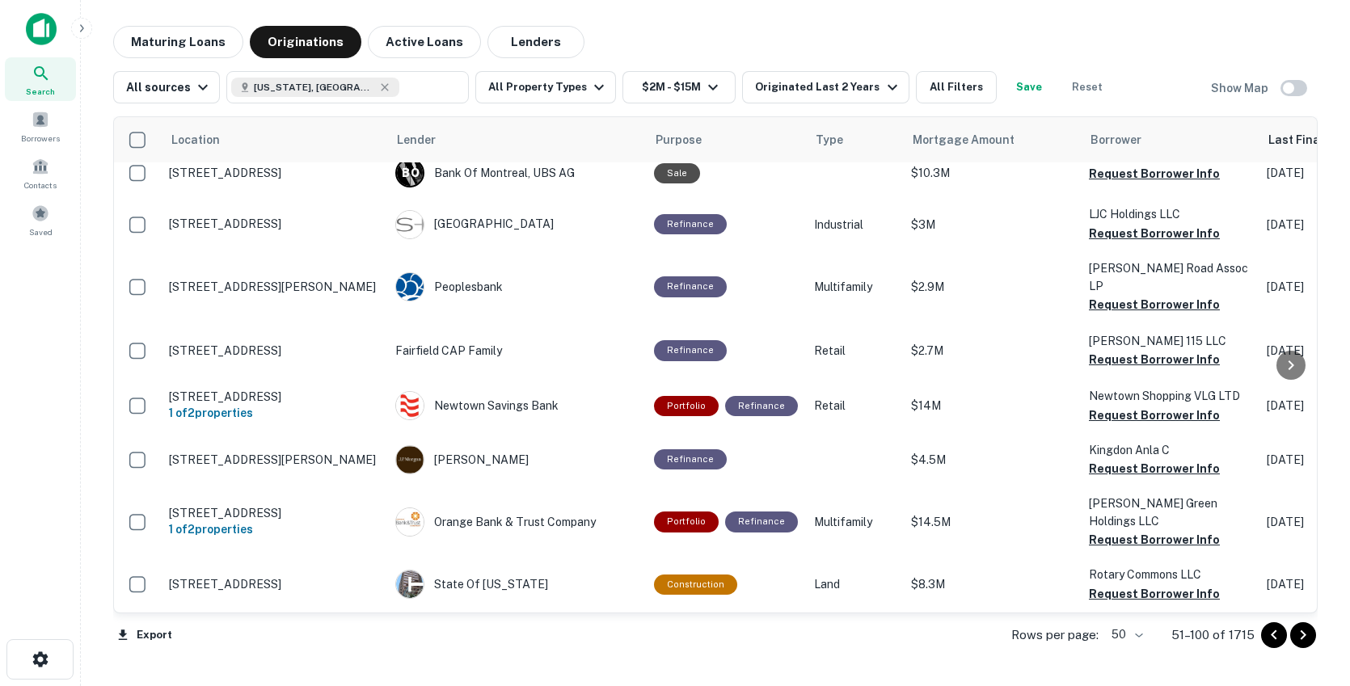
click at [1312, 640] on icon "Go to next page" at bounding box center [1303, 635] width 19 height 19
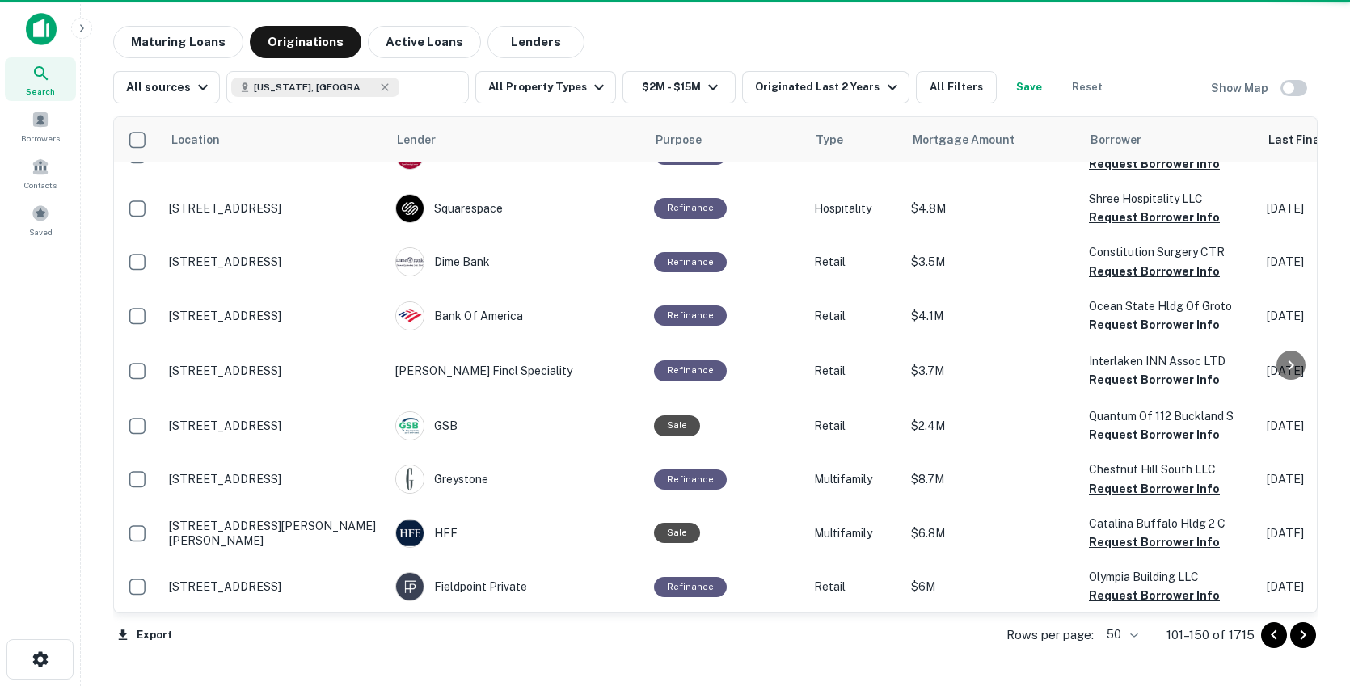
scroll to position [2222, 0]
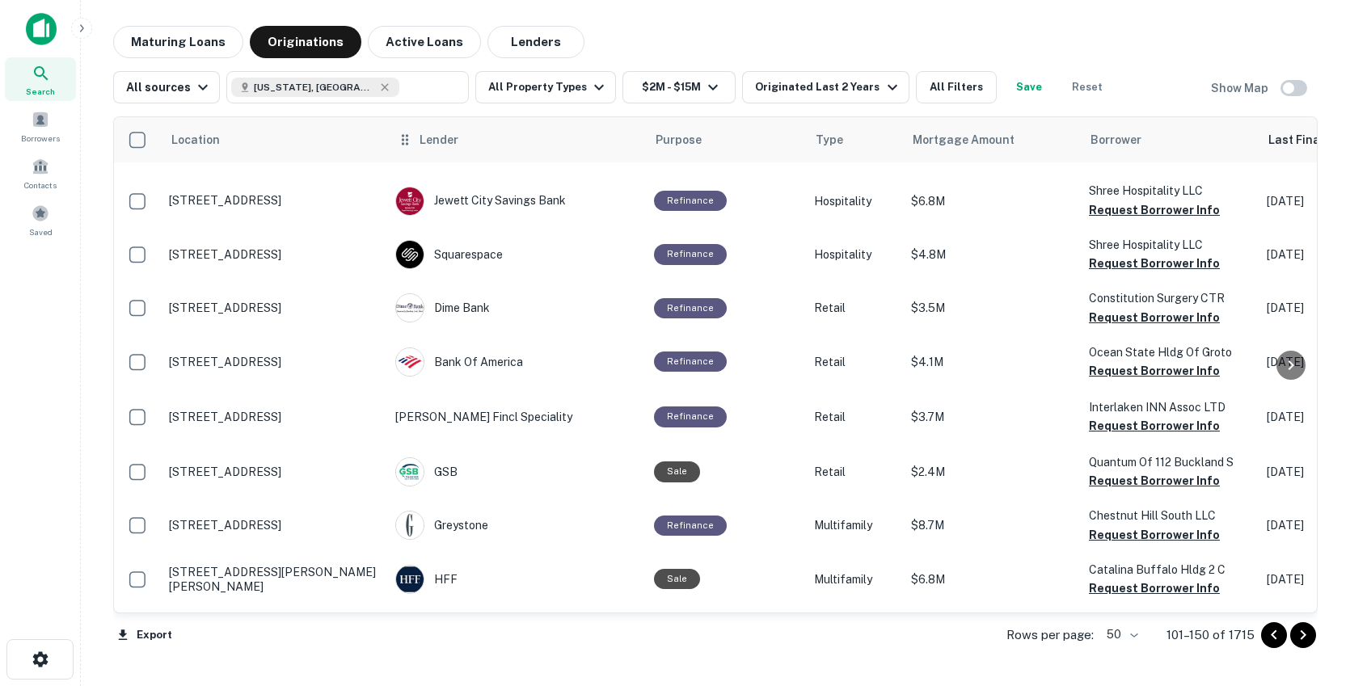
click at [585, 141] on div "Lender" at bounding box center [516, 139] width 239 height 19
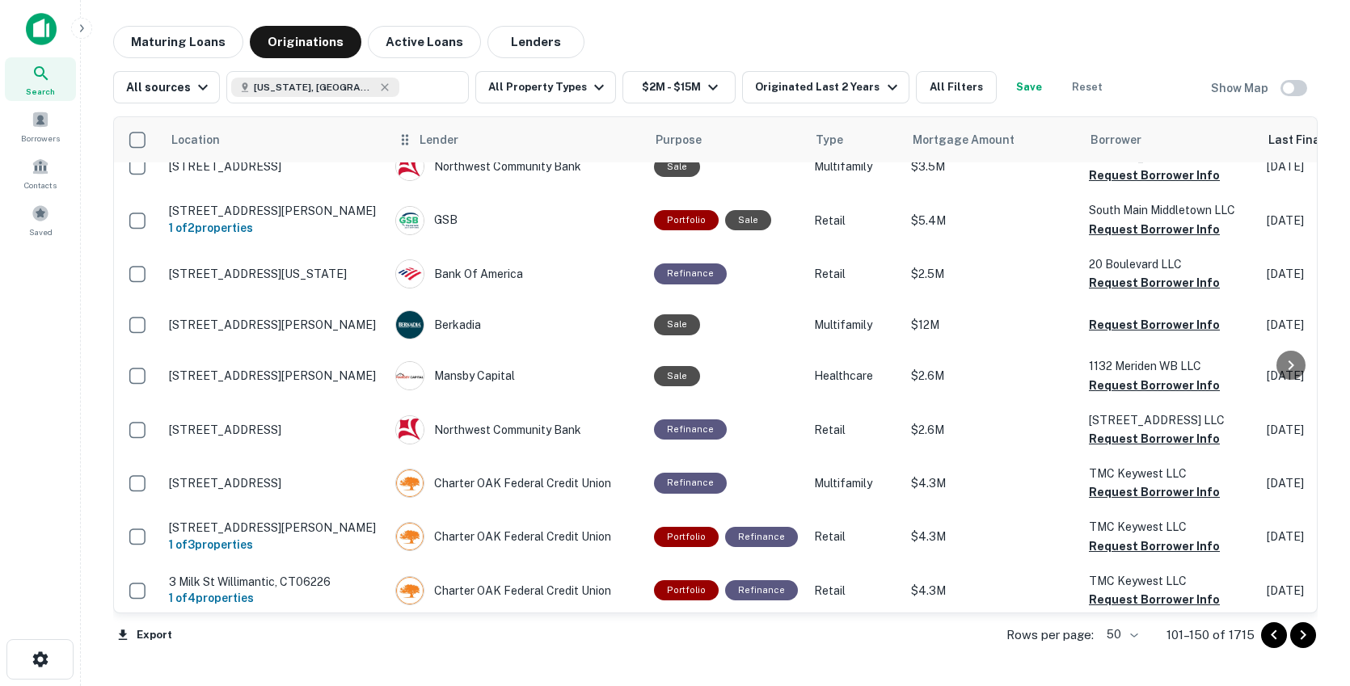
scroll to position [0, 0]
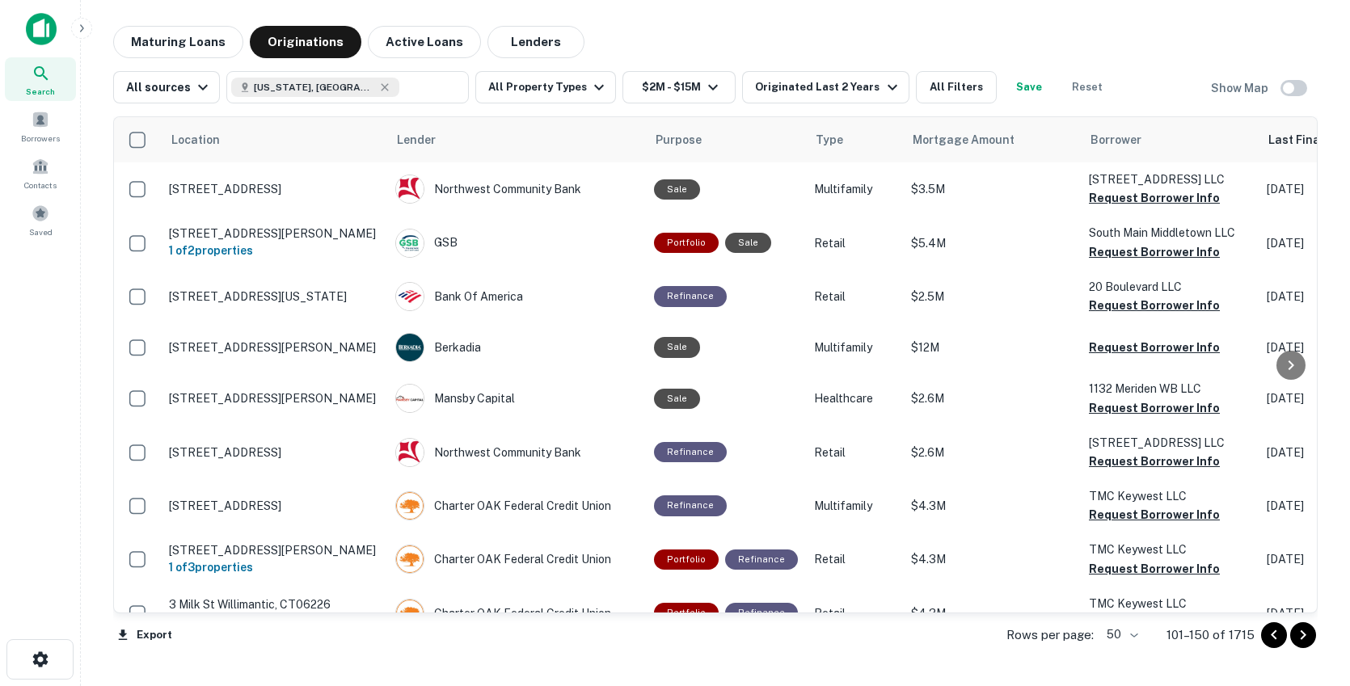
click at [1299, 640] on icon "Go to next page" at bounding box center [1303, 635] width 19 height 19
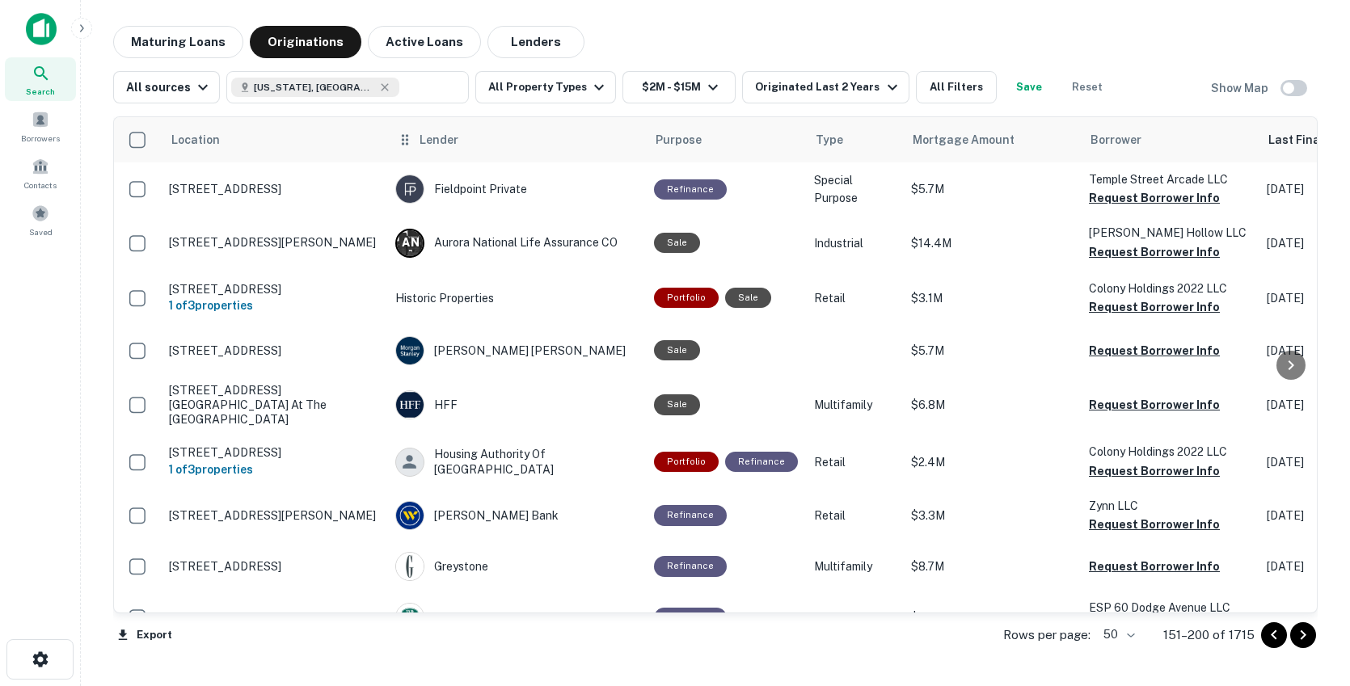
click at [590, 140] on div "Lender" at bounding box center [516, 139] width 239 height 19
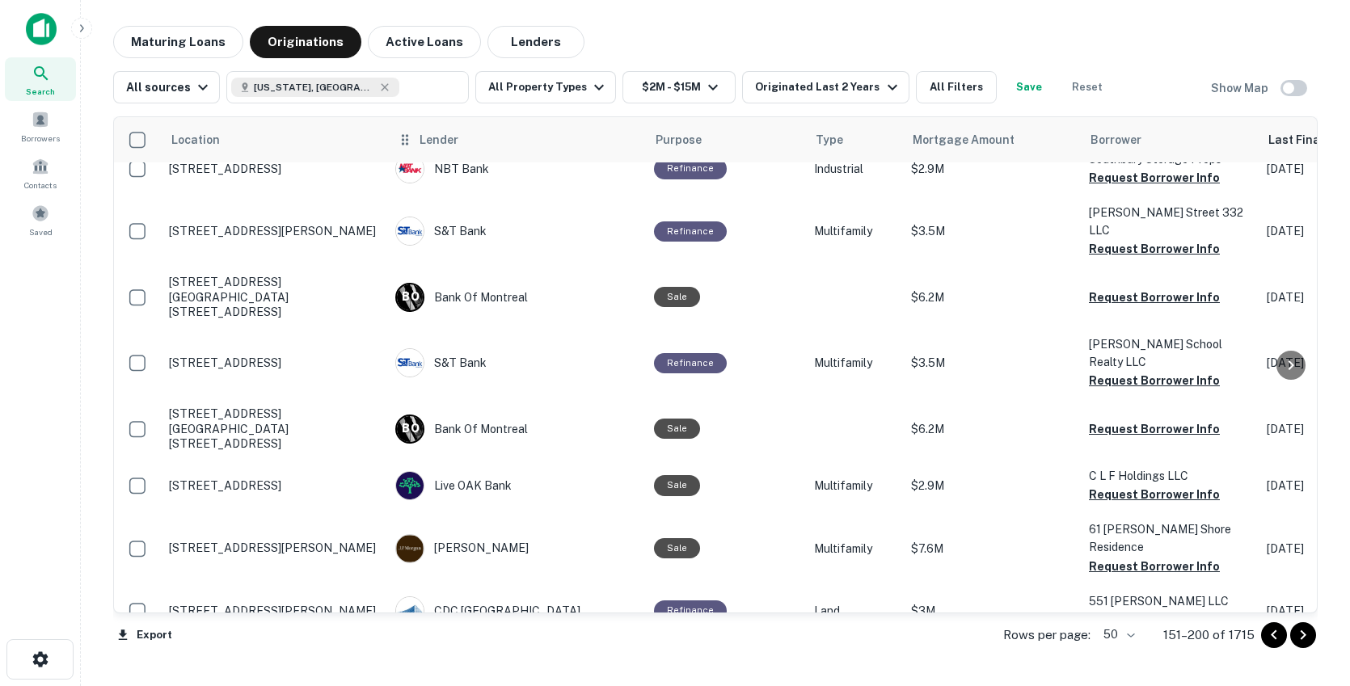
scroll to position [2199, 0]
